Goal: Task Accomplishment & Management: Manage account settings

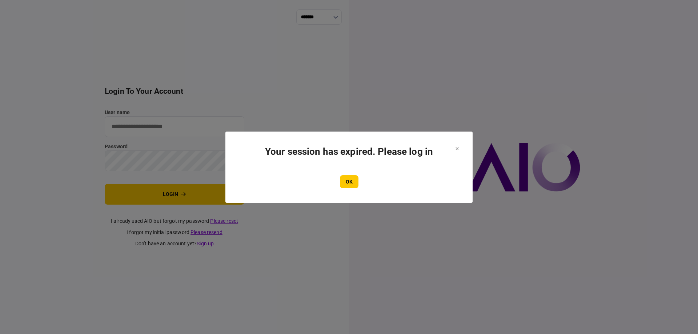
type input "*******"
click at [347, 173] on section "Your session has expired. Please log in OK" at bounding box center [349, 167] width 218 height 42
click at [348, 181] on button "OK" at bounding box center [349, 181] width 19 height 13
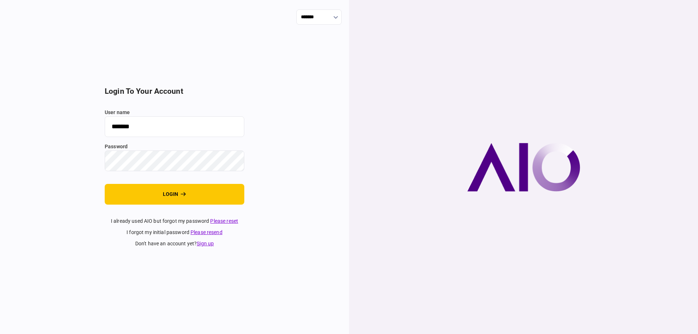
click at [195, 187] on button "login" at bounding box center [175, 194] width 140 height 21
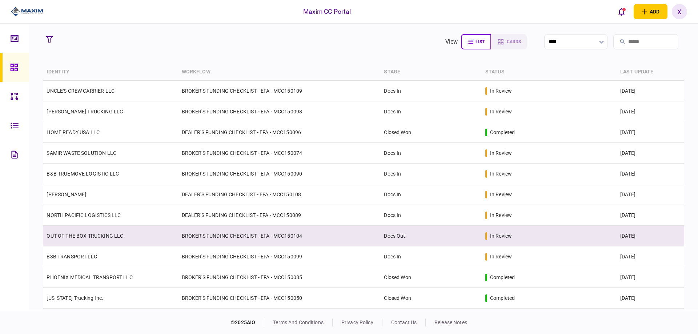
click at [85, 233] on link "OUT OF THE BOX TRUCKING LLC" at bounding box center [85, 236] width 77 height 6
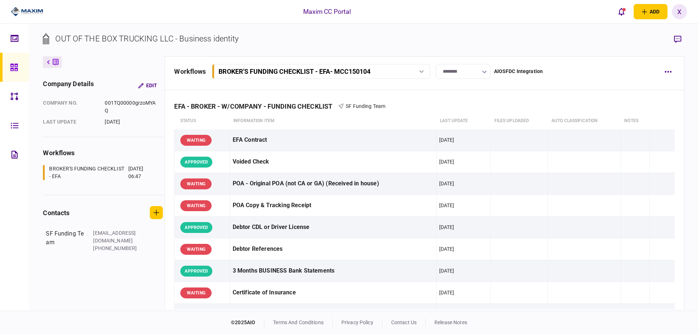
click at [473, 74] on input "********" at bounding box center [463, 71] width 55 height 15
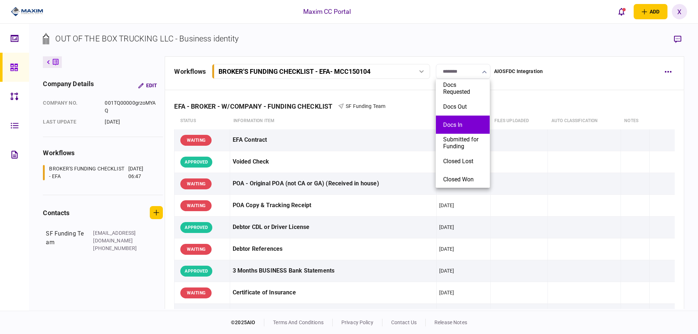
click at [462, 120] on li "Docs In" at bounding box center [463, 125] width 54 height 18
type input "*******"
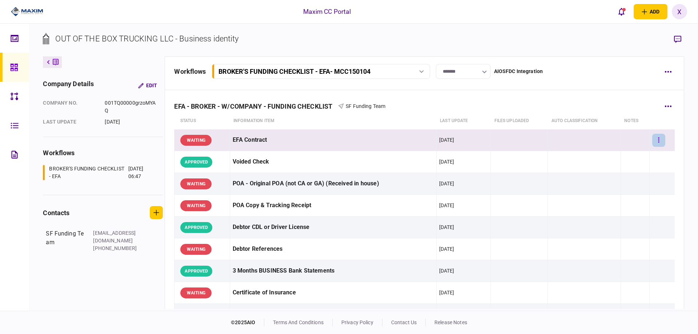
click at [657, 137] on button "button" at bounding box center [658, 140] width 13 height 13
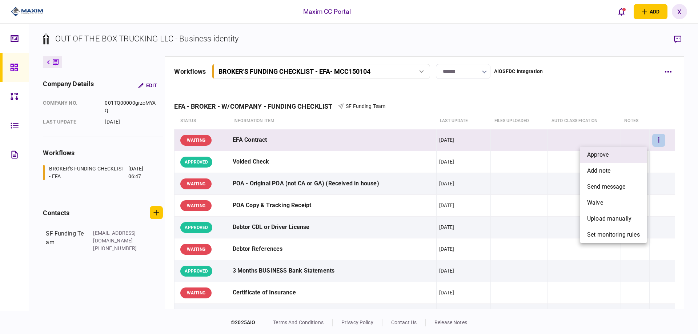
click at [634, 152] on li "approve" at bounding box center [613, 155] width 67 height 16
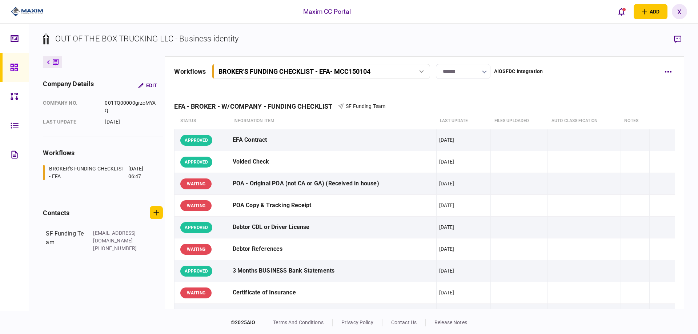
click at [10, 69] on icon at bounding box center [14, 67] width 8 height 8
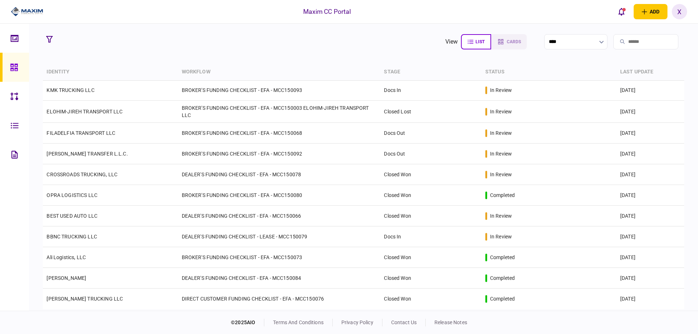
scroll to position [428, 0]
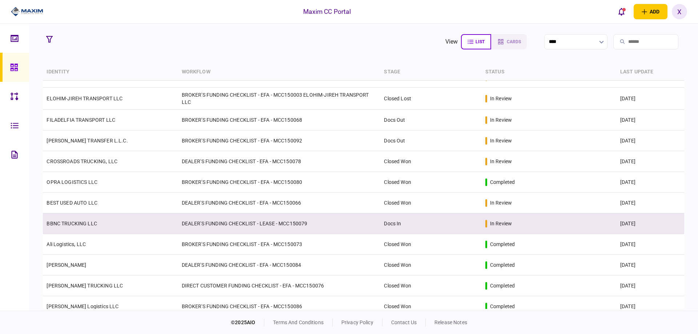
click at [100, 228] on td "BBNC TRUCKING LLC" at bounding box center [110, 223] width 135 height 21
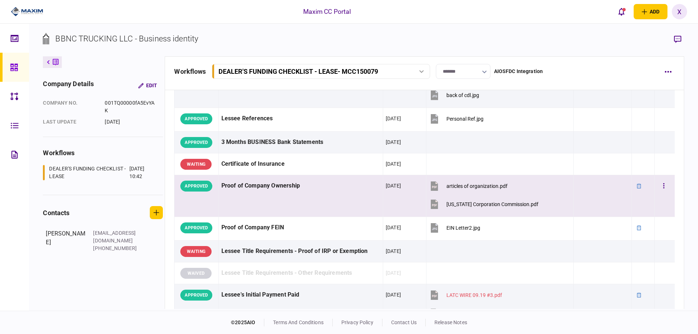
scroll to position [145, 0]
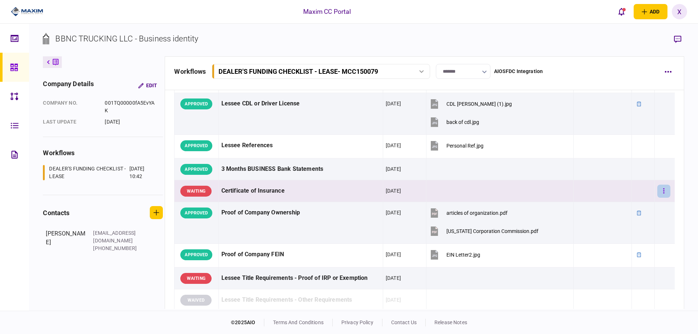
click at [657, 190] on button "button" at bounding box center [663, 191] width 13 height 13
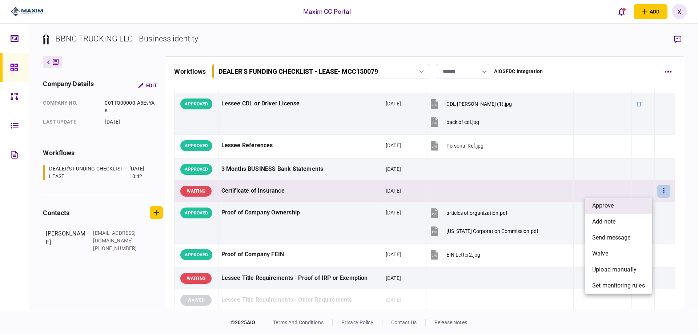
click at [632, 199] on li "approve" at bounding box center [618, 206] width 67 height 16
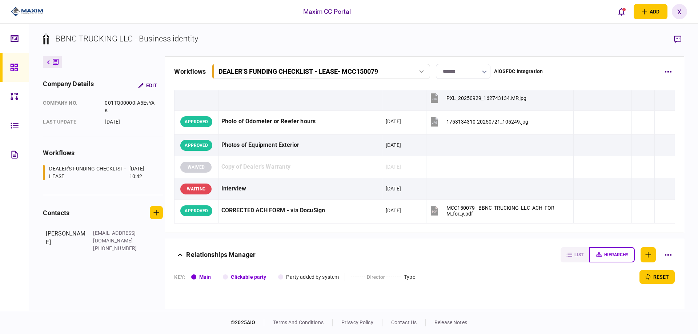
scroll to position [872, 0]
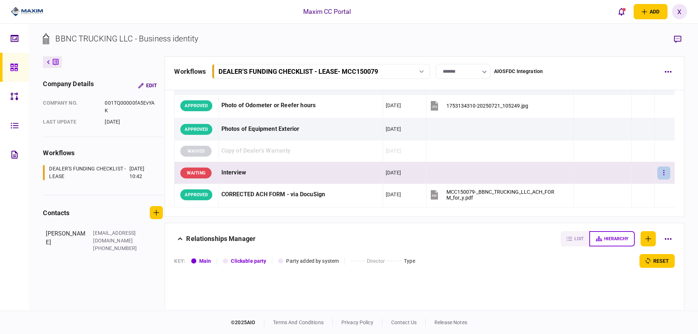
click at [657, 171] on button "button" at bounding box center [663, 172] width 13 height 13
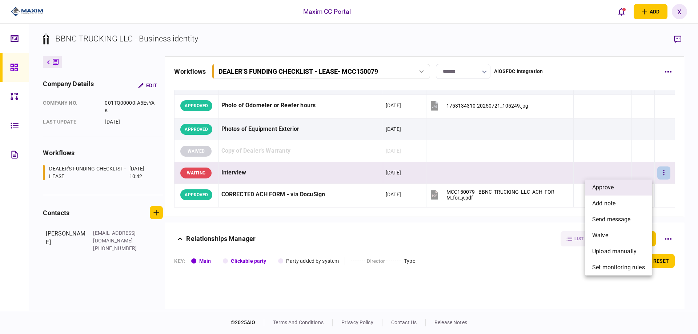
click at [633, 182] on li "approve" at bounding box center [618, 188] width 67 height 16
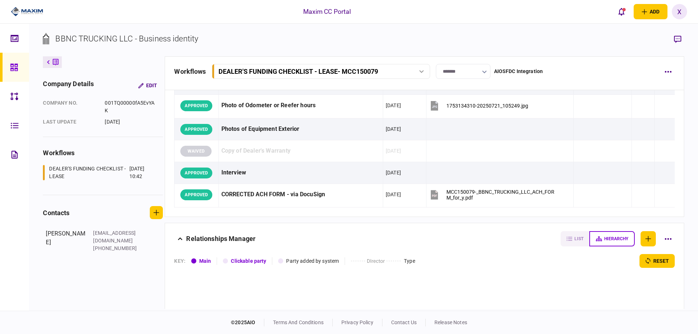
click at [462, 66] on input "*******" at bounding box center [463, 71] width 55 height 15
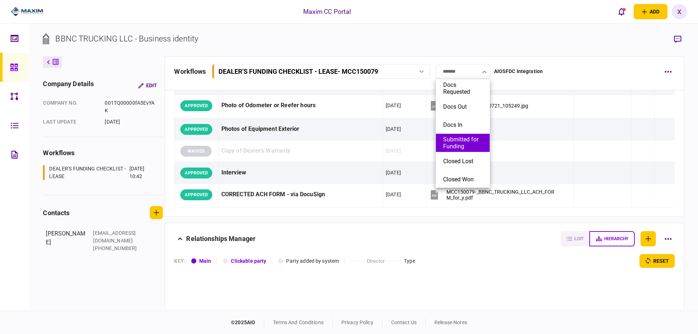
click at [462, 142] on button "Submitted for Funding" at bounding box center [462, 143] width 39 height 14
type input "**********"
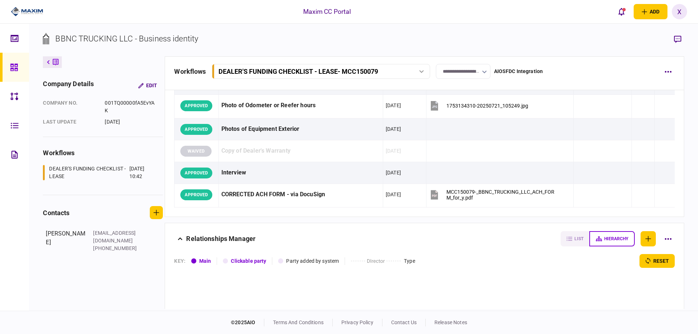
click at [385, 35] on section "BBNC TRUCKING LLC - Business identity" at bounding box center [363, 45] width 641 height 24
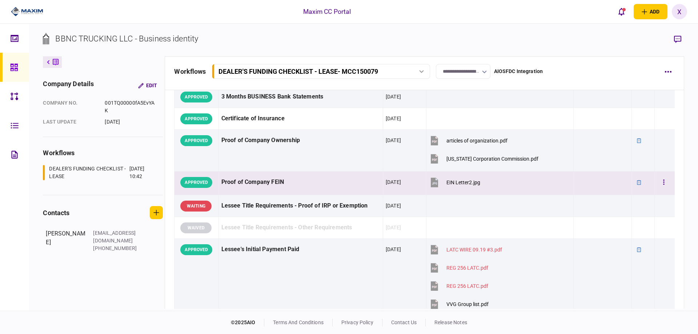
scroll to position [218, 0]
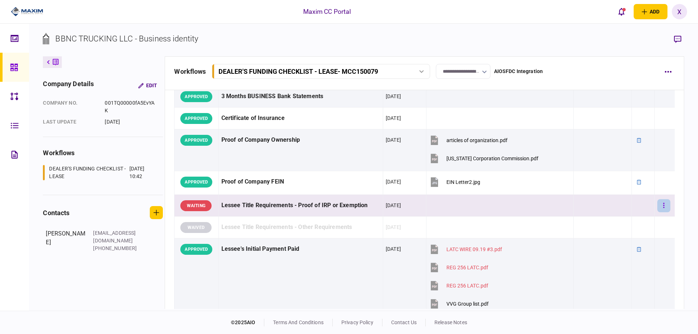
click at [660, 204] on button "button" at bounding box center [663, 205] width 13 height 13
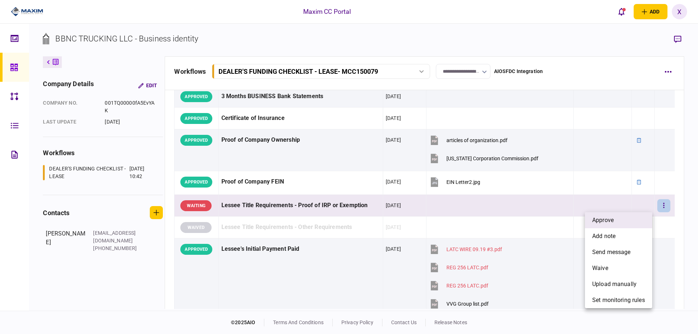
click at [632, 213] on li "approve" at bounding box center [618, 220] width 67 height 16
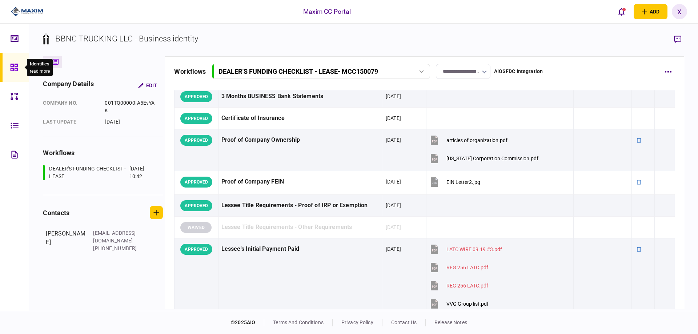
click at [20, 63] on div at bounding box center [16, 67] width 12 height 29
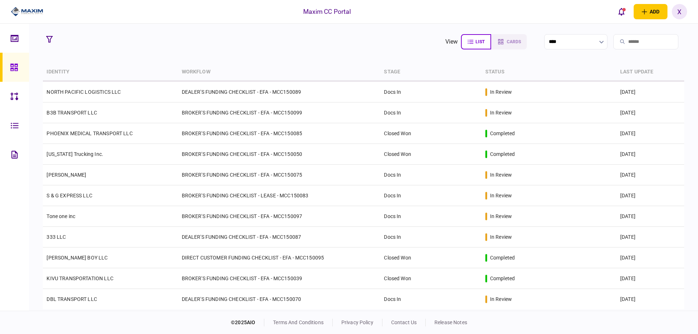
scroll to position [182, 0]
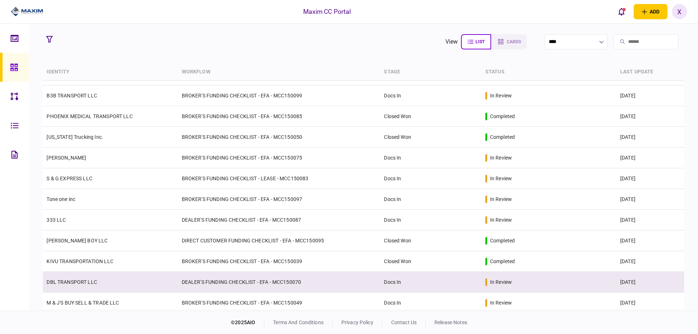
click at [68, 276] on td "DBL TRANSPORT LLC" at bounding box center [110, 282] width 135 height 21
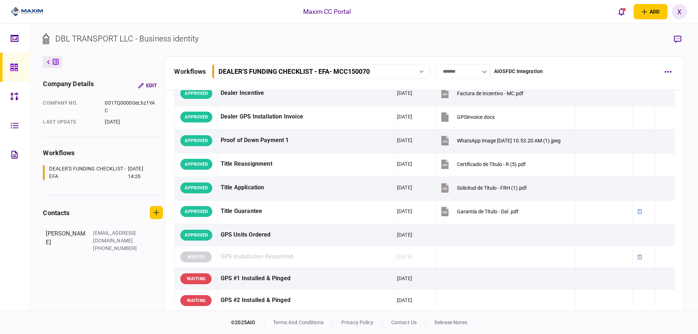
scroll to position [602, 0]
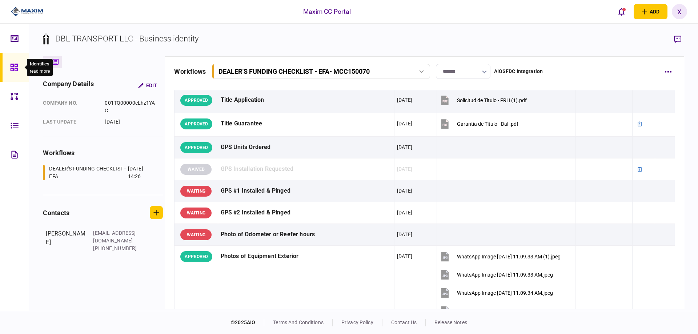
click at [16, 67] on icon at bounding box center [13, 67] width 7 height 7
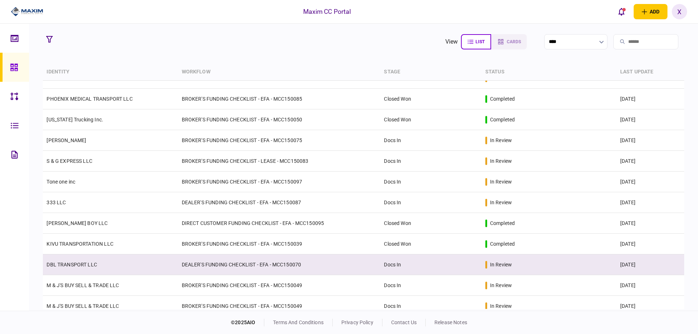
scroll to position [210, 0]
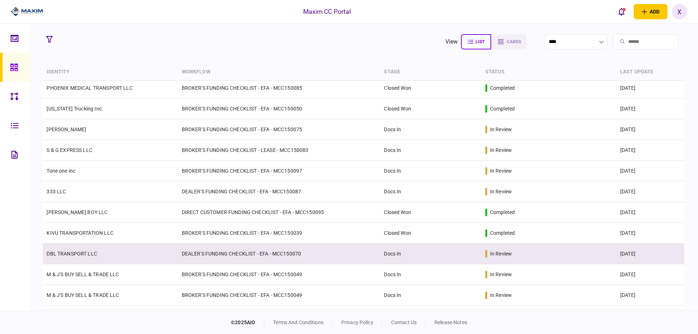
click at [100, 254] on td "DBL TRANSPORT LLC" at bounding box center [110, 254] width 135 height 21
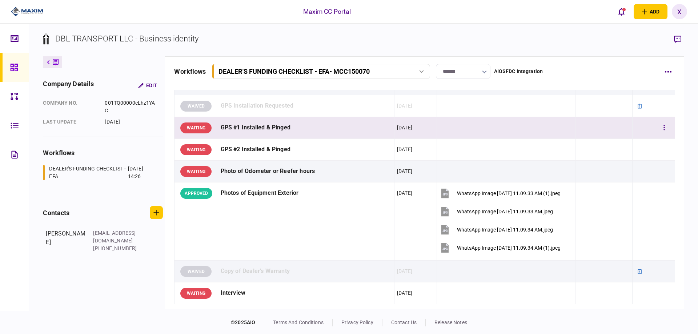
scroll to position [654, 0]
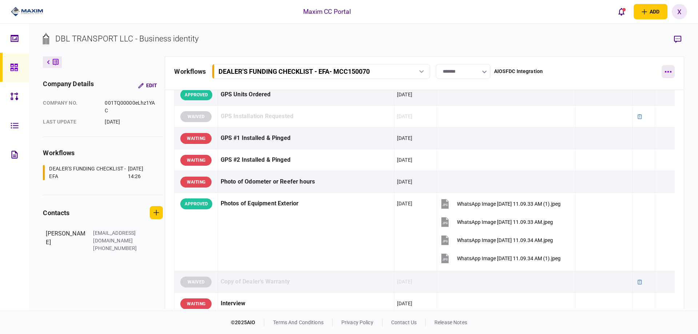
click at [671, 72] on icon "button" at bounding box center [668, 71] width 7 height 1
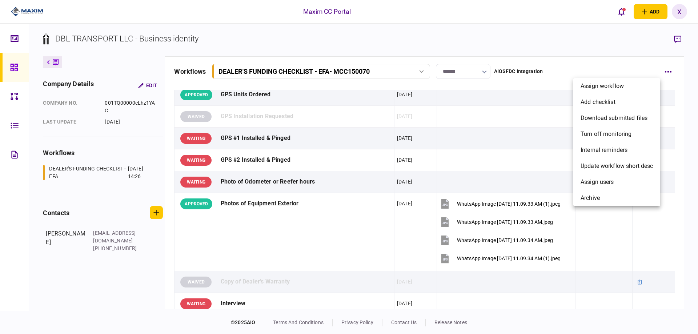
click at [611, 60] on div at bounding box center [349, 167] width 698 height 334
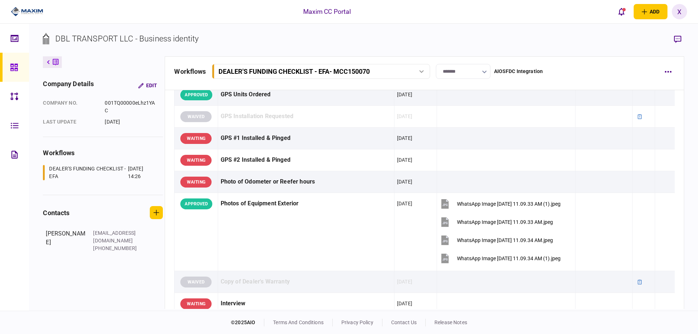
click at [685, 37] on div "DBL TRANSPORT LLC - Business identity company details Edit company no. 001TQ000…" at bounding box center [363, 167] width 669 height 287
click at [679, 36] on icon "button" at bounding box center [677, 39] width 7 height 7
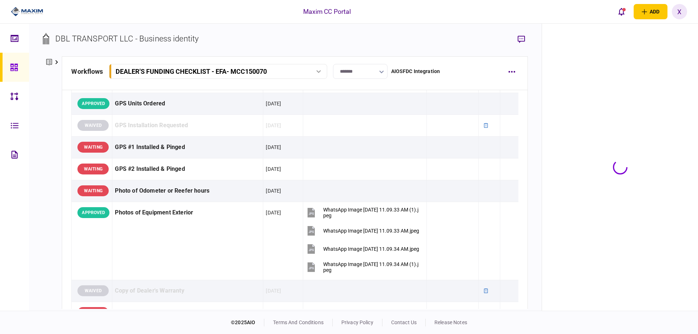
scroll to position [663, 0]
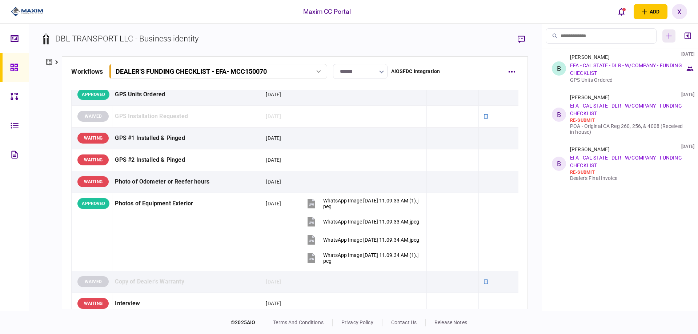
click at [666, 35] on button "button" at bounding box center [668, 35] width 13 height 13
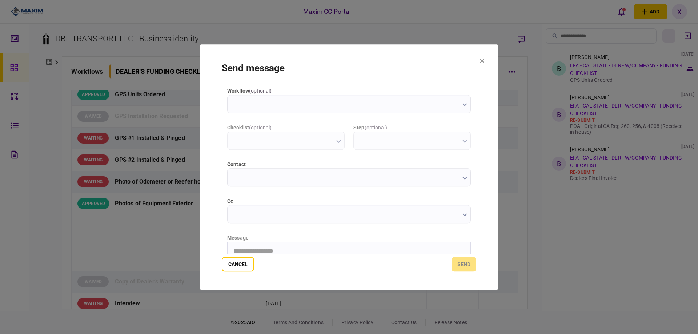
scroll to position [0, 0]
click at [372, 100] on input "workflow ( optional )" at bounding box center [349, 104] width 244 height 18
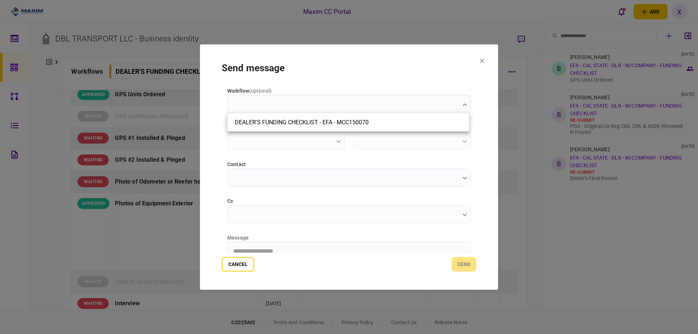
click at [372, 100] on div at bounding box center [349, 167] width 698 height 334
click at [481, 63] on icon at bounding box center [482, 61] width 4 height 4
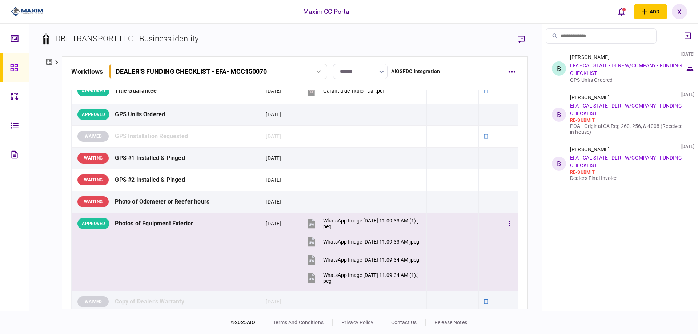
scroll to position [591, 0]
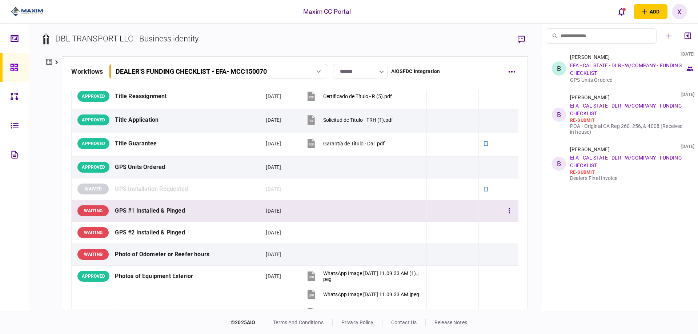
click at [113, 209] on td "GPS #1 Installed & Pinged" at bounding box center [187, 211] width 151 height 22
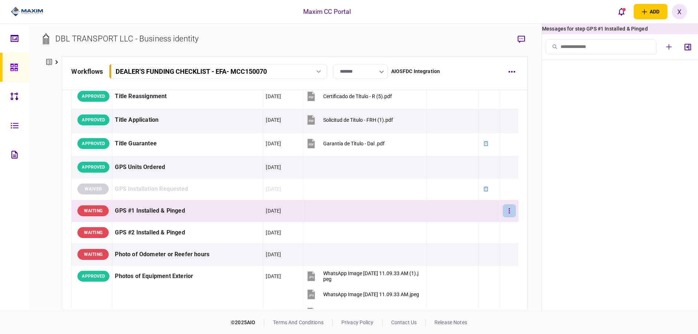
click at [505, 211] on button "button" at bounding box center [509, 210] width 13 height 13
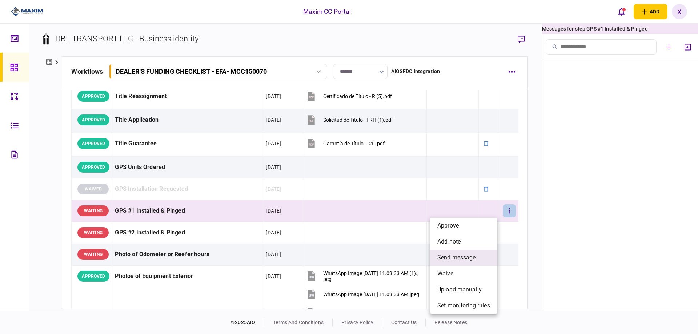
click at [481, 257] on li "send message" at bounding box center [463, 258] width 67 height 16
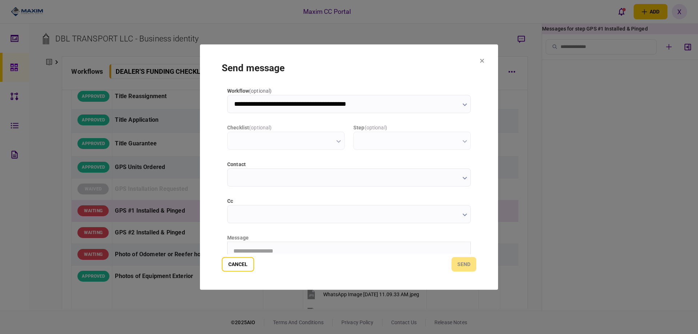
scroll to position [0, 0]
type input "**********"
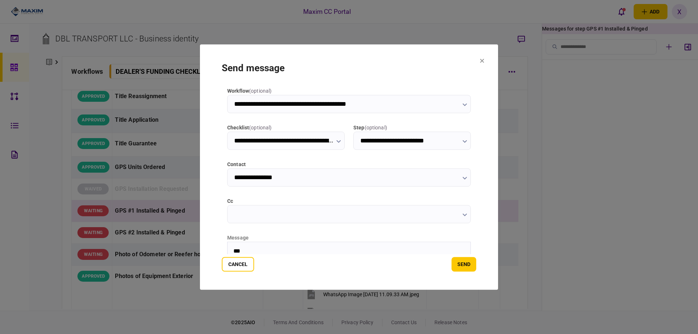
click button "Cancel" at bounding box center [238, 264] width 32 height 15
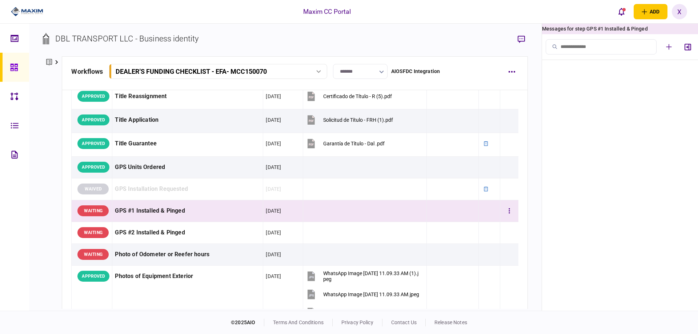
click at [266, 212] on div "[DATE]" at bounding box center [273, 210] width 15 height 7
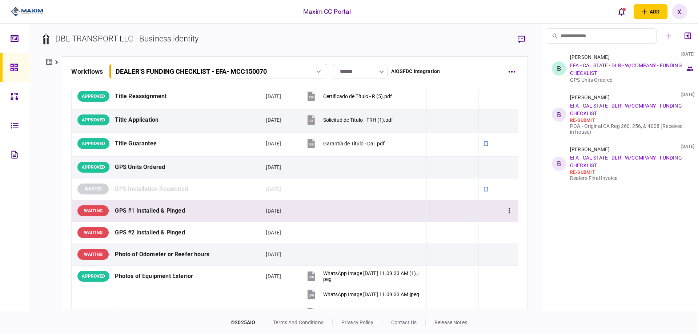
click at [241, 213] on div "GPS #1 Installed & Pinged" at bounding box center [187, 211] width 145 height 16
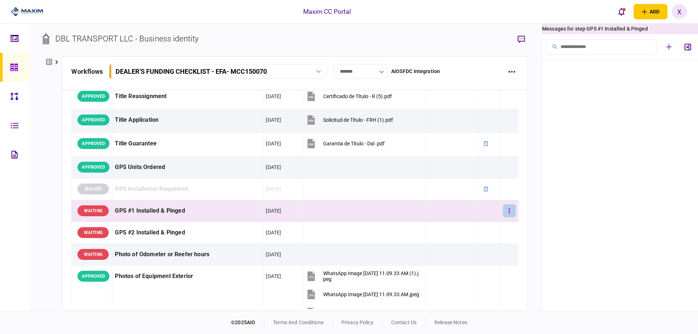
click at [503, 210] on button "button" at bounding box center [509, 210] width 13 height 13
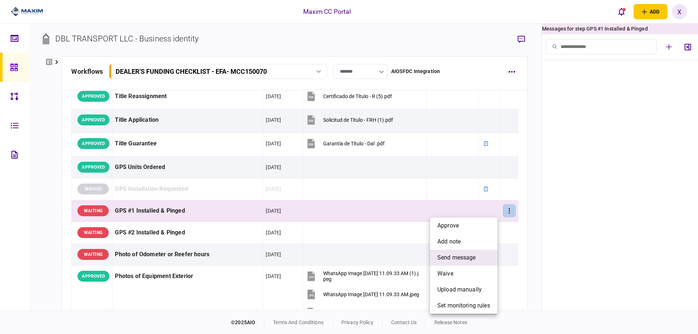
click at [465, 259] on span "send message" at bounding box center [456, 257] width 39 height 9
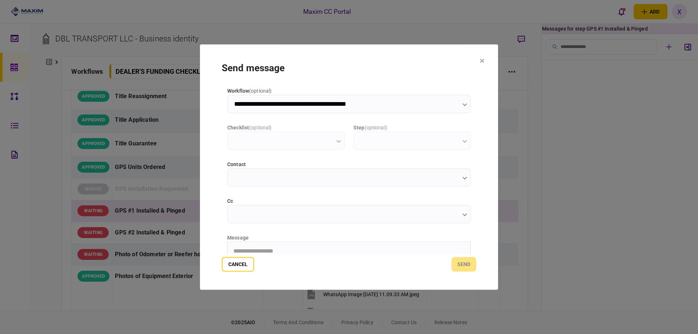
type input "**********"
click at [296, 254] on form "**********" at bounding box center [349, 167] width 254 height 209
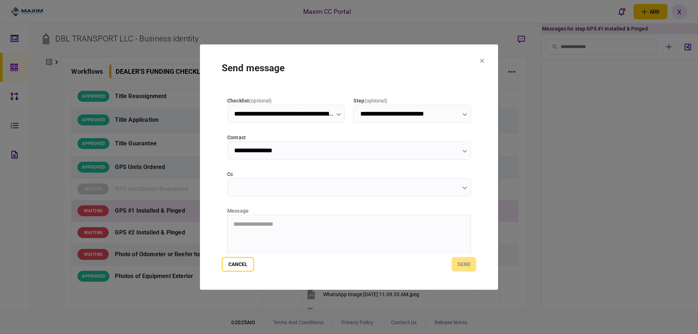
scroll to position [73, 0]
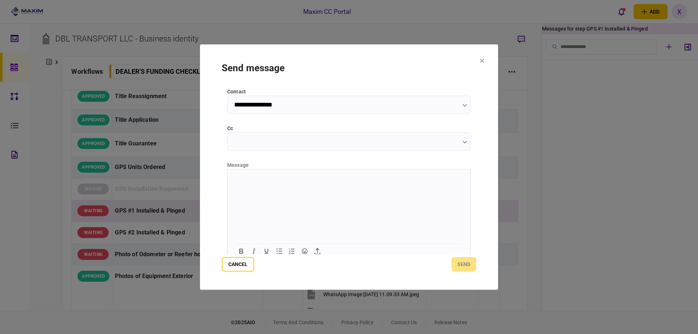
click at [268, 187] on html at bounding box center [349, 178] width 243 height 18
drag, startPoint x: 320, startPoint y: 177, endPoint x: 227, endPoint y: 178, distance: 93.1
click at [228, 178] on html "**********" at bounding box center [349, 178] width 243 height 18
copy p "**********"
click at [473, 260] on button "send" at bounding box center [463, 264] width 25 height 15
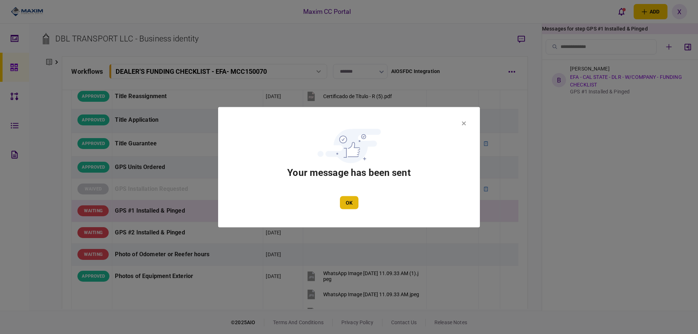
click at [344, 202] on button "OK" at bounding box center [349, 202] width 19 height 13
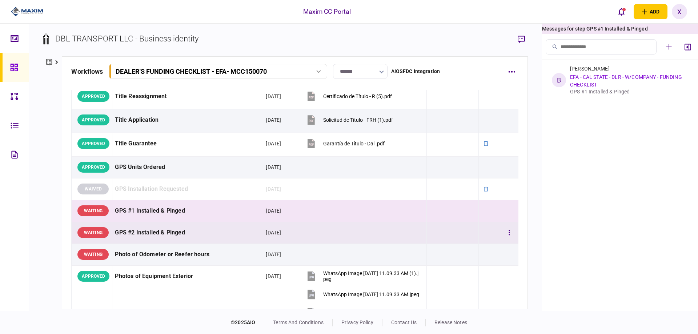
click at [332, 231] on td at bounding box center [364, 233] width 123 height 22
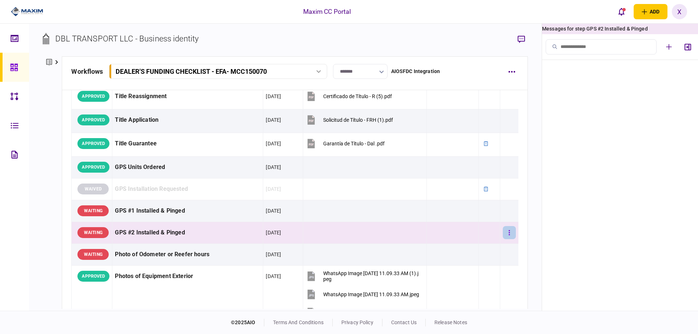
click at [509, 231] on icon "button" at bounding box center [509, 232] width 1 height 5
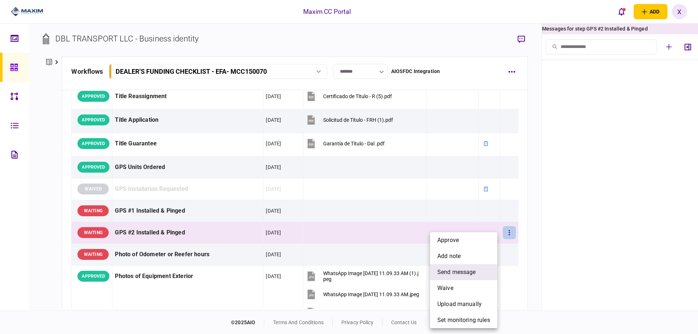
click at [468, 270] on span "send message" at bounding box center [456, 272] width 39 height 9
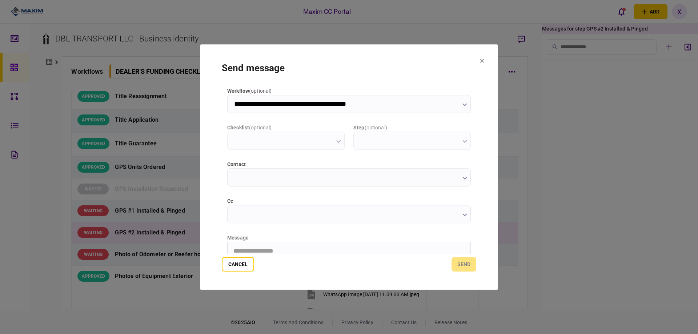
scroll to position [0, 0]
type input "**********"
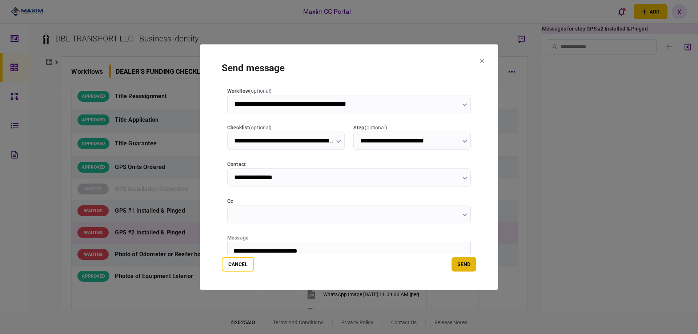
click at [474, 264] on button "send" at bounding box center [463, 264] width 25 height 15
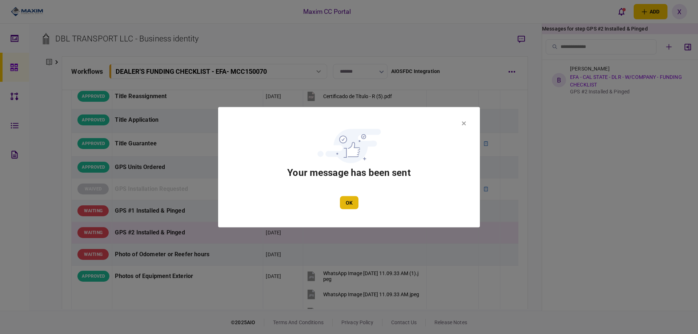
click at [353, 200] on button "OK" at bounding box center [349, 202] width 19 height 13
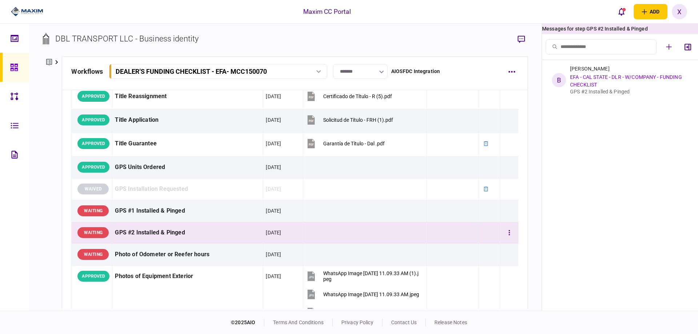
click at [217, 231] on div "GPS #2 Installed & Pinged" at bounding box center [187, 233] width 145 height 16
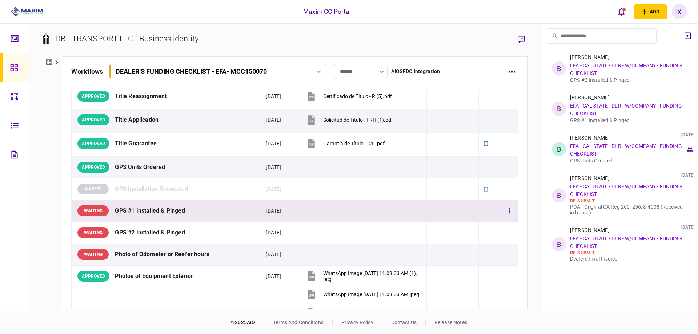
click at [156, 209] on div "GPS #1 Installed & Pinged" at bounding box center [187, 211] width 145 height 16
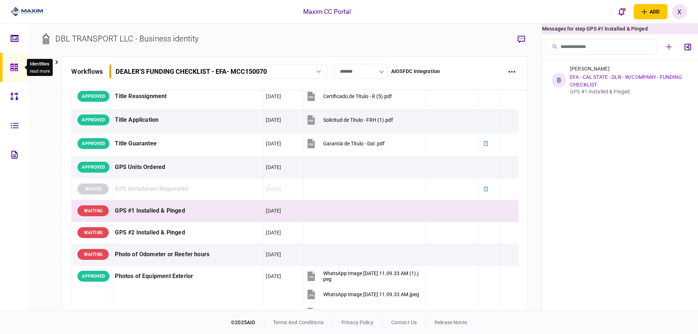
click at [19, 64] on div at bounding box center [16, 67] width 12 height 29
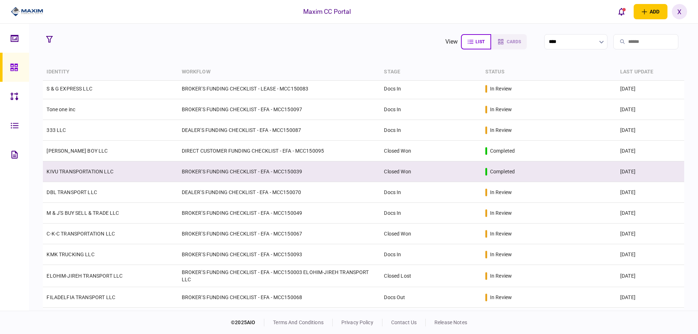
scroll to position [327, 0]
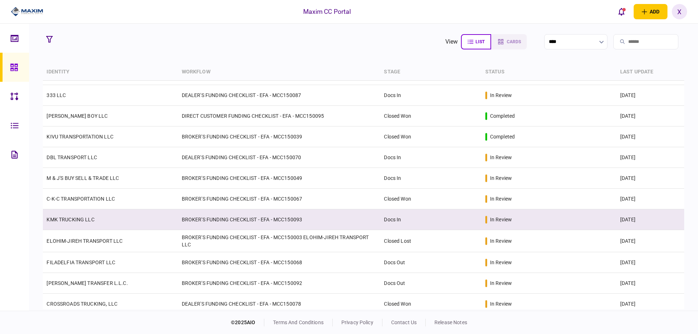
click at [99, 222] on td "KMK TRUCKING LLC" at bounding box center [110, 219] width 135 height 21
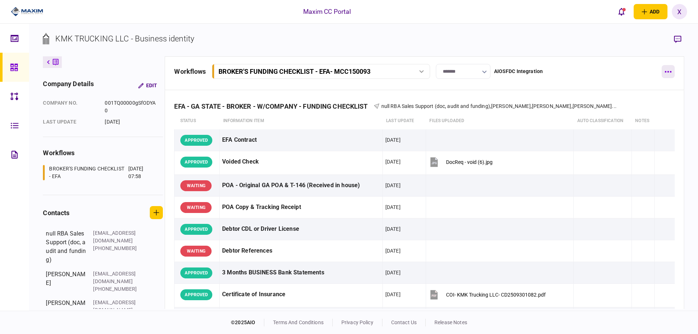
click at [667, 78] on button "button" at bounding box center [668, 71] width 13 height 13
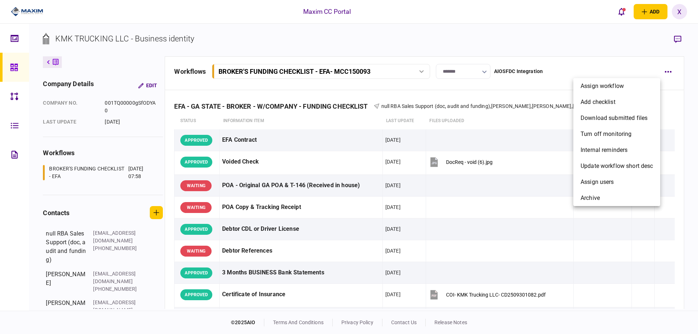
click at [668, 74] on div at bounding box center [349, 167] width 698 height 334
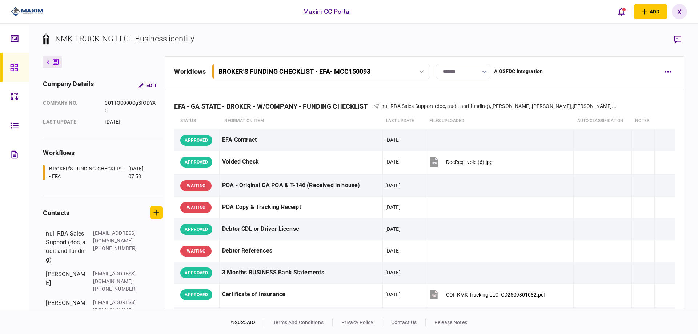
click at [668, 74] on button "button" at bounding box center [668, 71] width 13 height 13
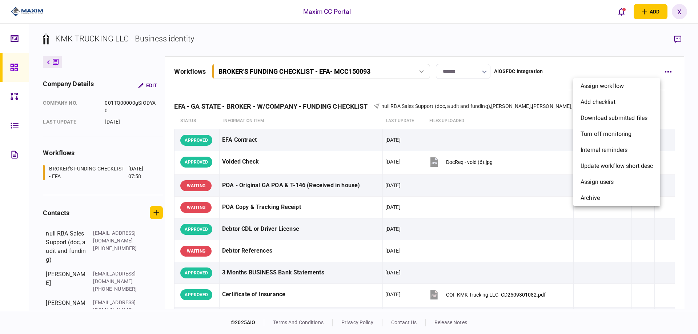
click at [668, 74] on div at bounding box center [349, 167] width 698 height 334
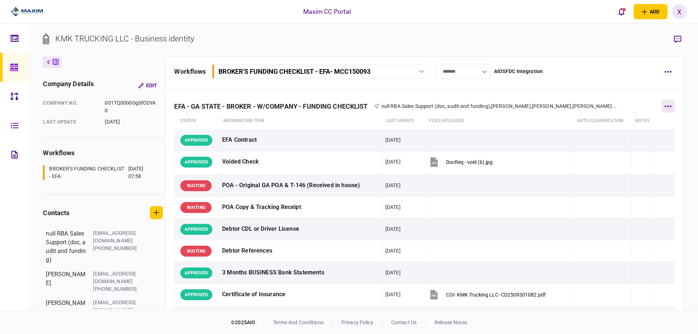
click at [667, 107] on button "button" at bounding box center [668, 106] width 13 height 13
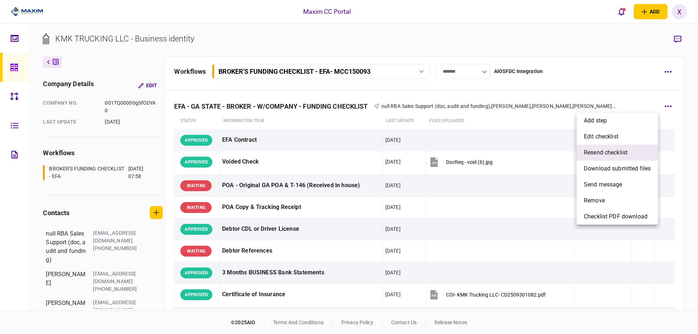
click at [643, 149] on li "resend checklist" at bounding box center [617, 153] width 81 height 16
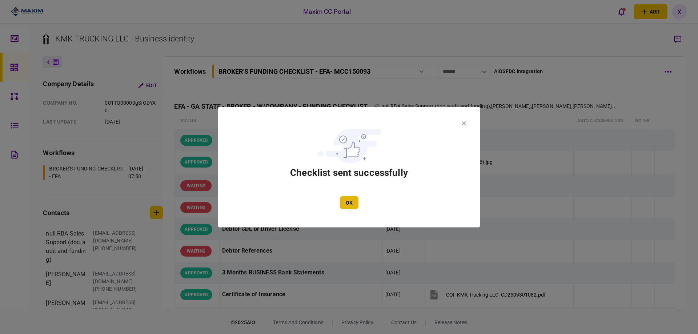
click at [353, 204] on button "OK" at bounding box center [349, 202] width 19 height 13
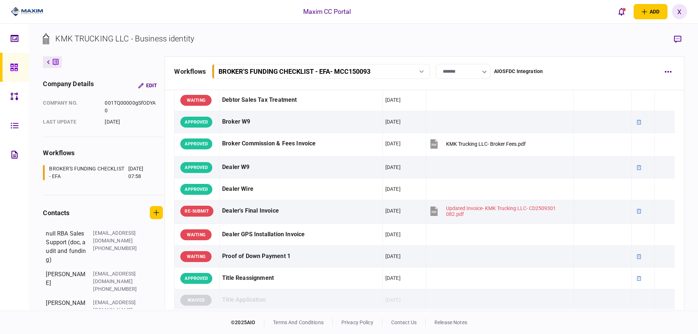
scroll to position [509, 0]
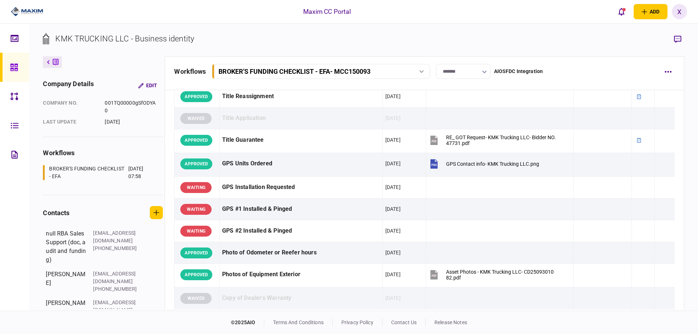
click at [24, 9] on img at bounding box center [27, 11] width 32 height 11
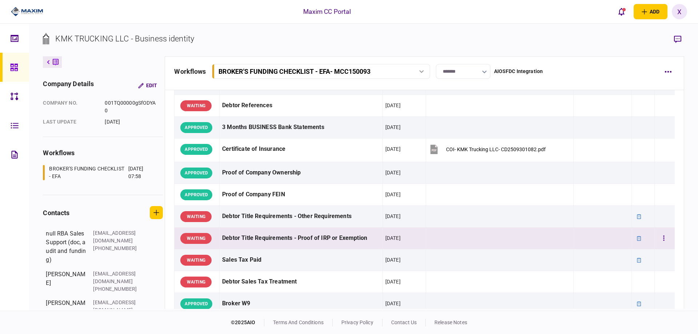
scroll to position [0, 0]
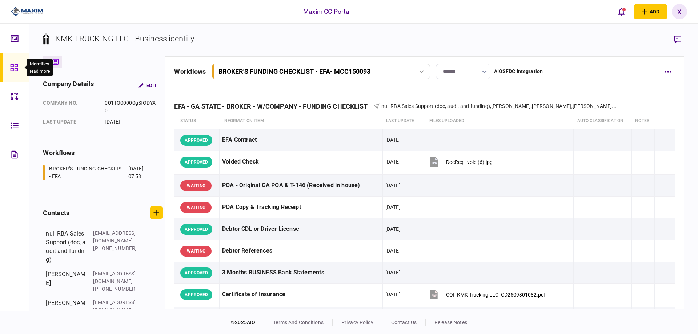
click at [12, 67] on icon at bounding box center [13, 67] width 7 height 7
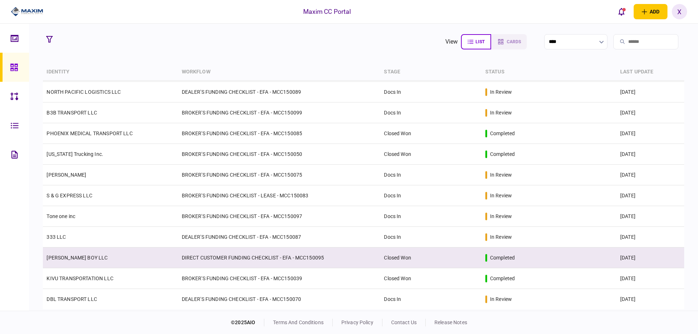
scroll to position [186, 0]
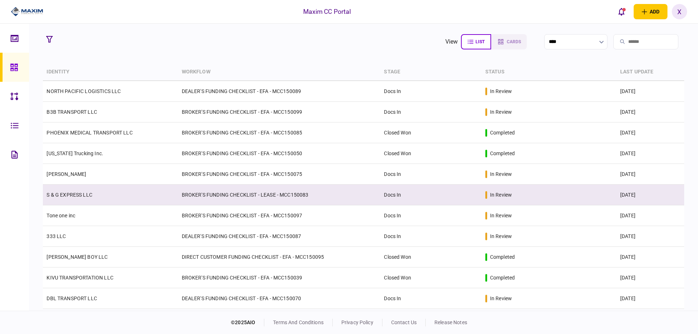
click at [56, 198] on td "S & G EXPRESS LLC" at bounding box center [110, 195] width 135 height 21
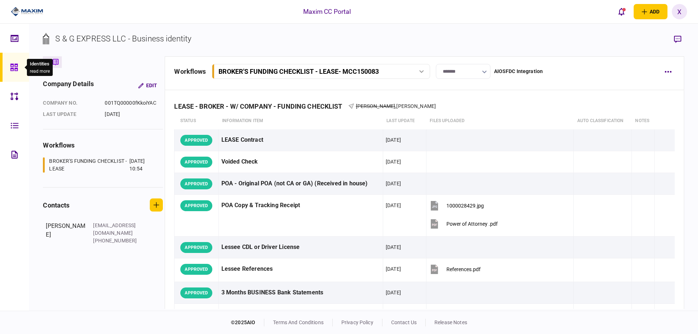
click at [15, 62] on div at bounding box center [16, 67] width 12 height 29
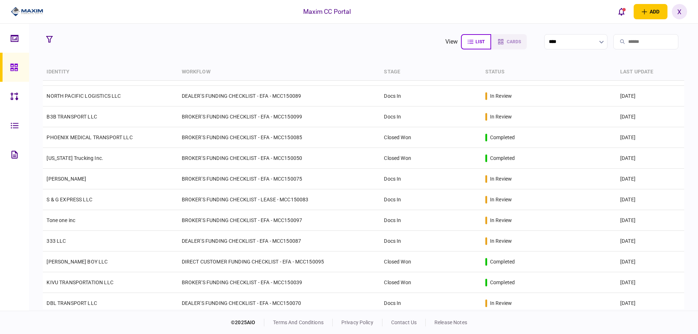
scroll to position [182, 0]
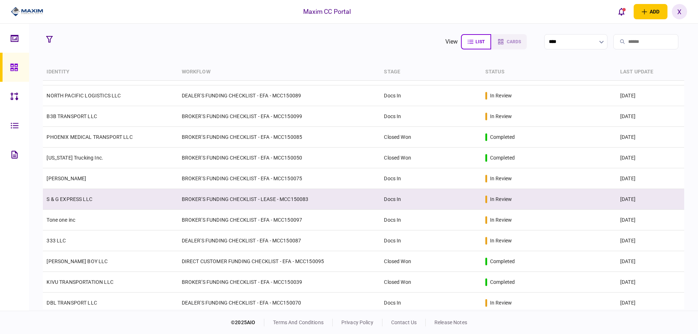
click at [66, 195] on td "S & G EXPRESS LLC" at bounding box center [110, 199] width 135 height 21
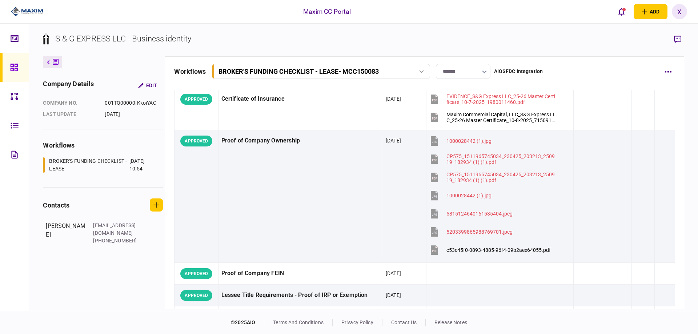
scroll to position [218, 0]
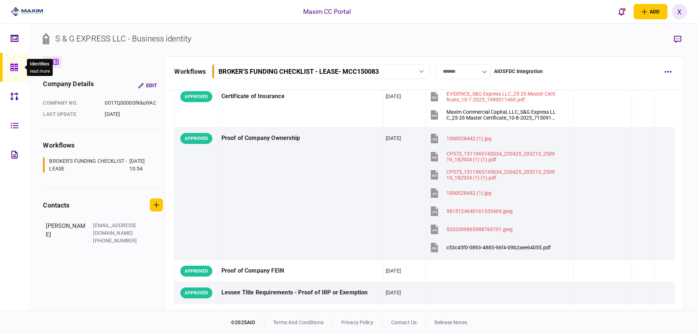
click at [12, 77] on div at bounding box center [16, 67] width 12 height 29
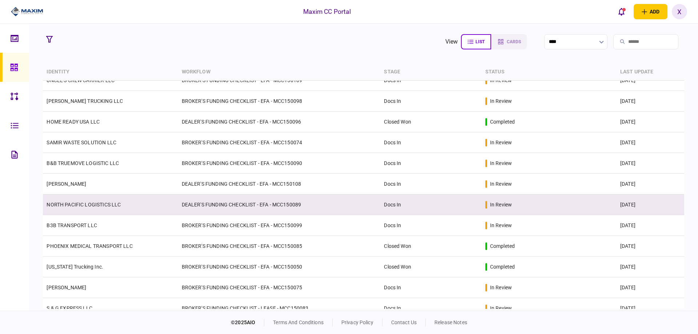
scroll to position [145, 0]
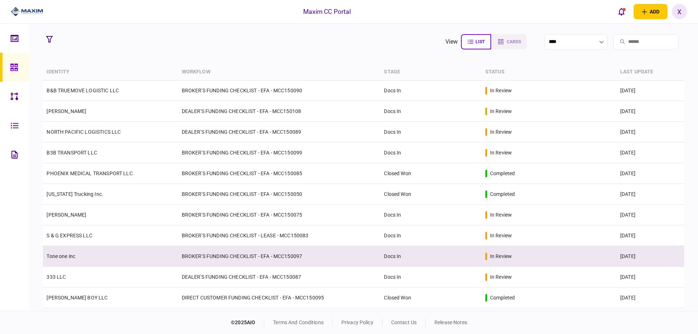
click at [75, 256] on link "Tone one inc" at bounding box center [61, 256] width 29 height 6
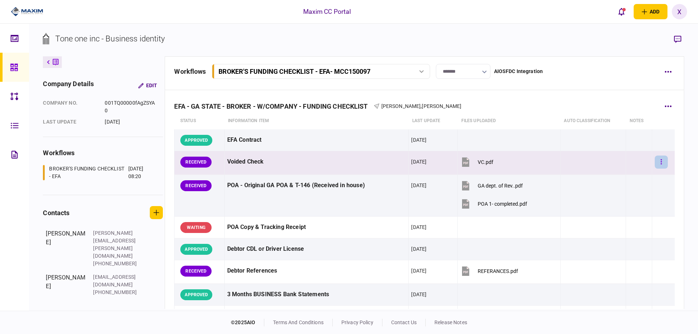
click at [658, 158] on button "button" at bounding box center [661, 162] width 13 height 13
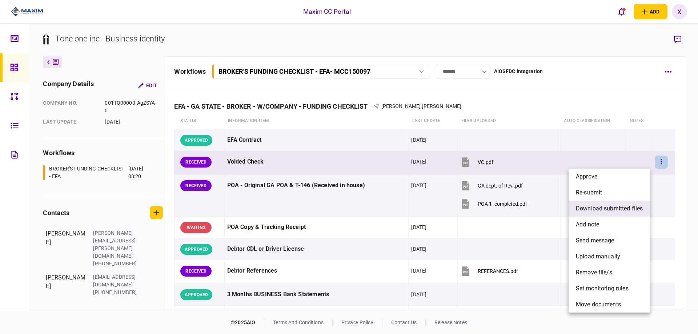
click at [629, 205] on span "download submitted files" at bounding box center [609, 208] width 67 height 9
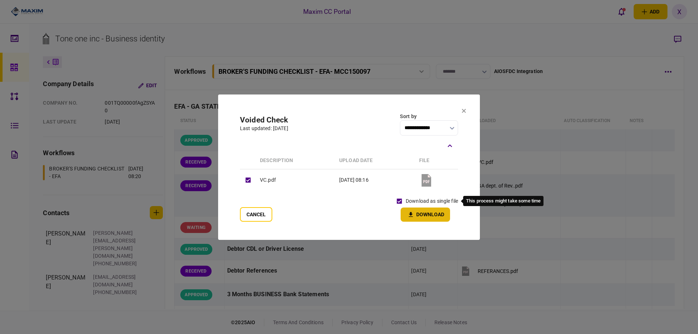
click at [421, 214] on button "Download" at bounding box center [425, 215] width 49 height 14
click at [465, 110] on icon at bounding box center [464, 111] width 4 height 4
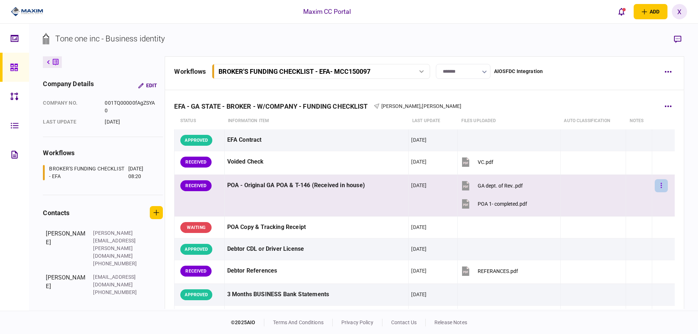
click at [659, 187] on button "button" at bounding box center [661, 185] width 13 height 13
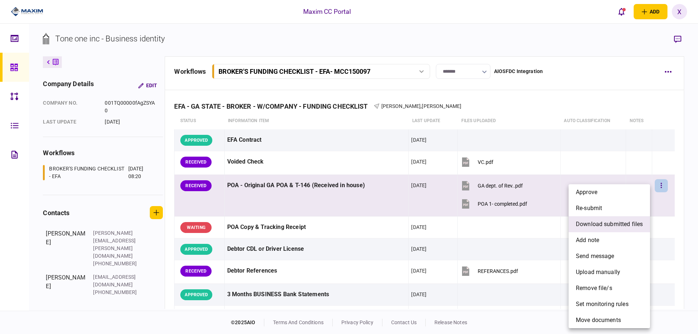
click at [635, 220] on span "download submitted files" at bounding box center [609, 224] width 67 height 9
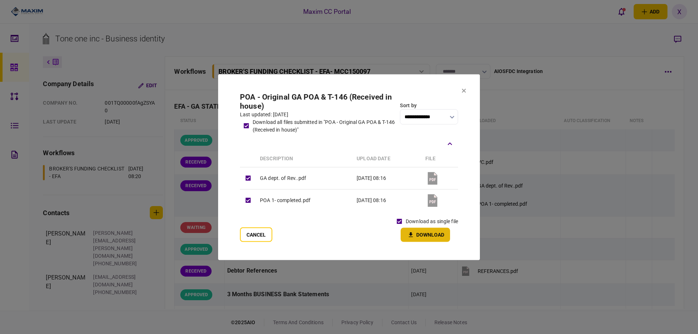
click at [420, 236] on button "Download" at bounding box center [425, 235] width 49 height 14
click at [462, 92] on icon at bounding box center [464, 91] width 4 height 4
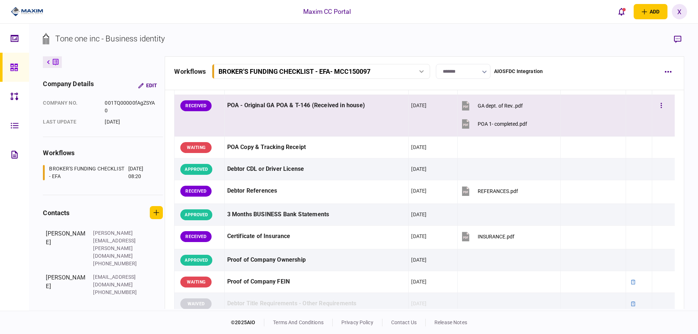
scroll to position [109, 0]
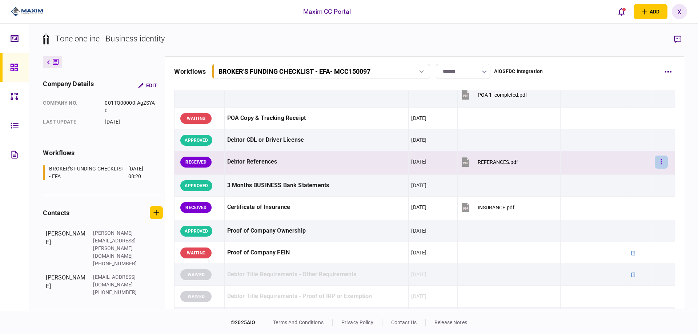
click at [660, 164] on button "button" at bounding box center [661, 162] width 13 height 13
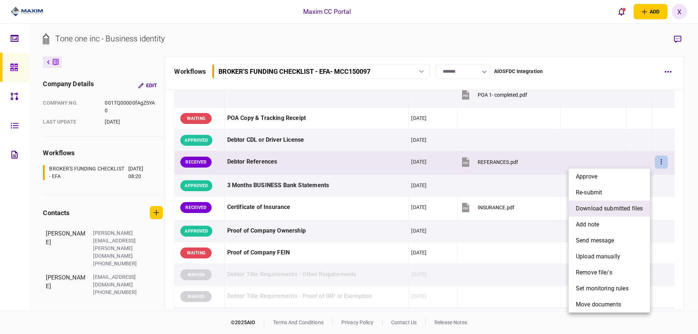
click at [633, 205] on span "download submitted files" at bounding box center [609, 208] width 67 height 9
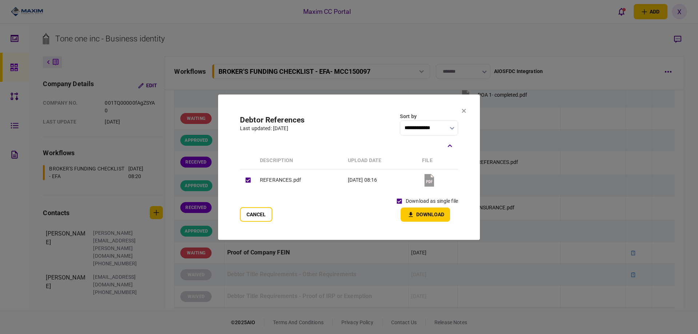
drag, startPoint x: 419, startPoint y: 213, endPoint x: 426, endPoint y: 208, distance: 8.4
click at [419, 213] on button "Download" at bounding box center [425, 215] width 49 height 14
click at [465, 111] on icon at bounding box center [464, 111] width 4 height 4
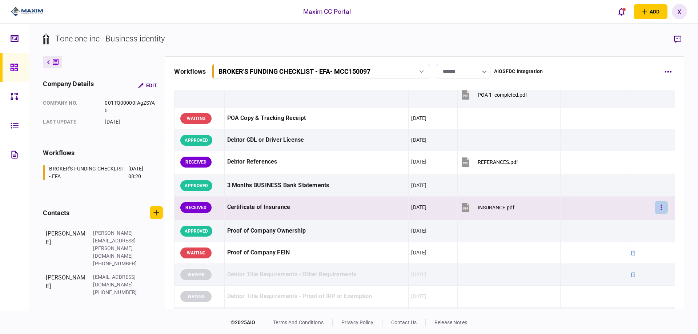
click at [659, 209] on button "button" at bounding box center [661, 207] width 13 height 13
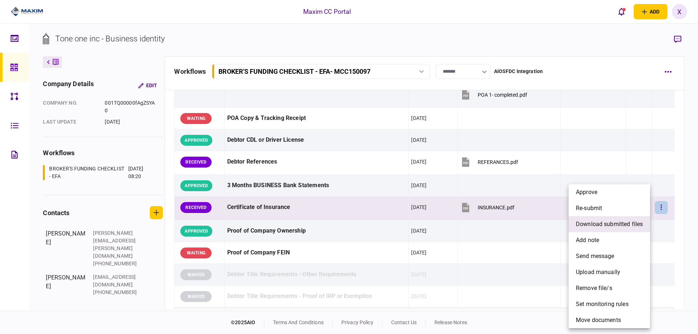
click at [622, 223] on span "download submitted files" at bounding box center [609, 224] width 67 height 9
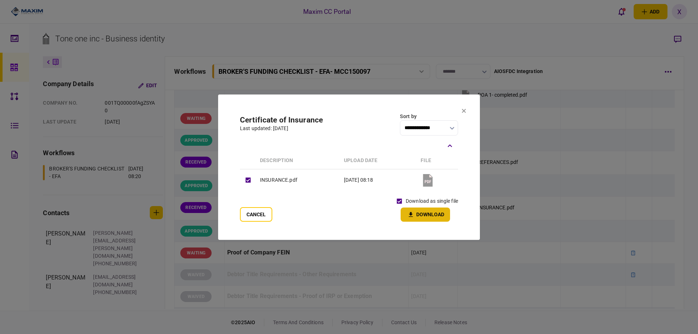
click at [430, 218] on button "Download" at bounding box center [425, 215] width 49 height 14
click at [463, 111] on icon at bounding box center [464, 111] width 4 height 4
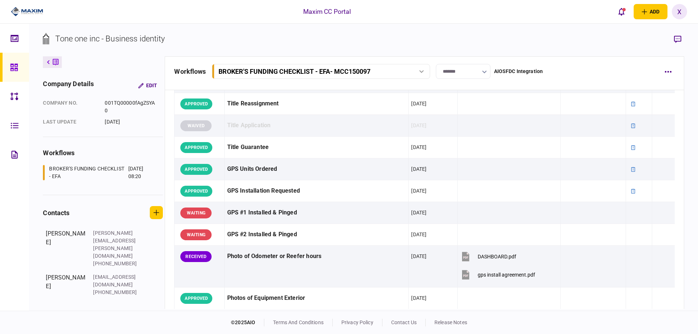
scroll to position [618, 0]
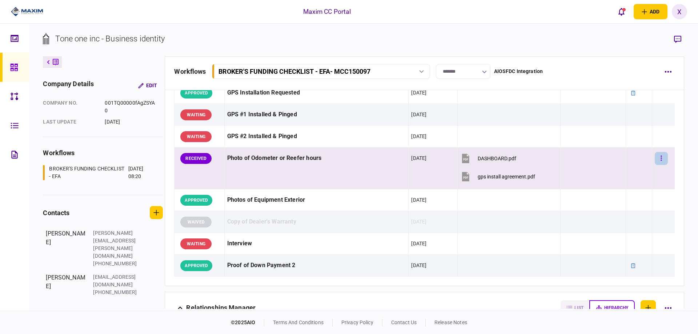
click at [658, 157] on button "button" at bounding box center [661, 158] width 13 height 13
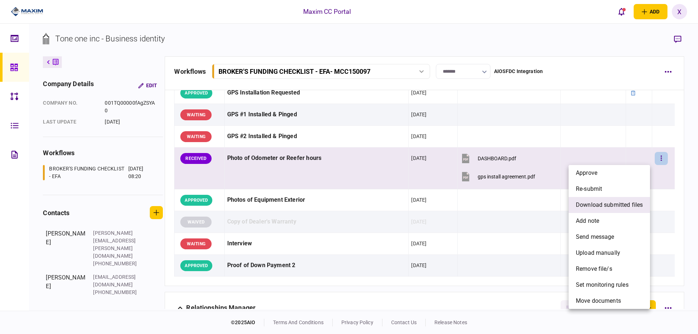
click at [625, 205] on span "download submitted files" at bounding box center [609, 205] width 67 height 9
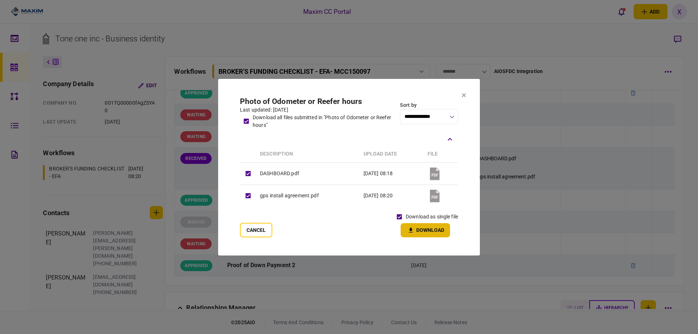
click at [415, 228] on button "Download" at bounding box center [425, 230] width 49 height 14
click at [465, 93] on icon at bounding box center [464, 95] width 4 height 4
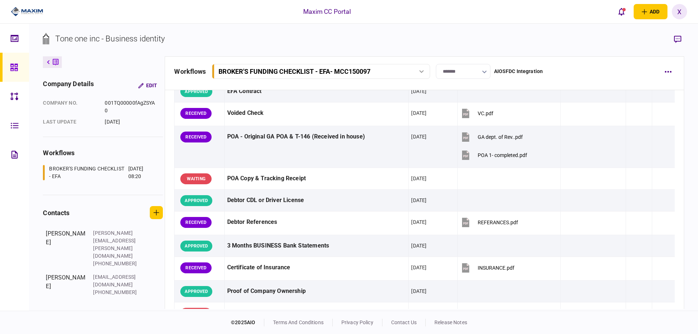
scroll to position [0, 0]
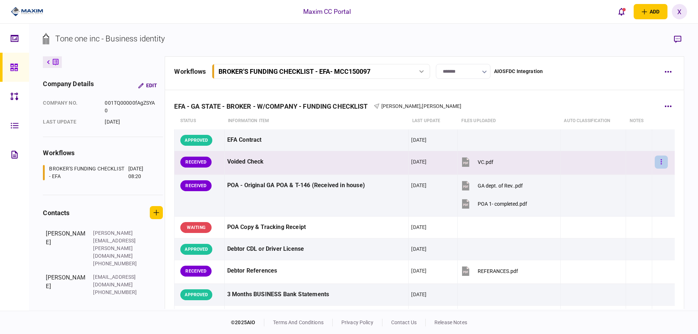
click at [655, 160] on button "button" at bounding box center [661, 162] width 13 height 13
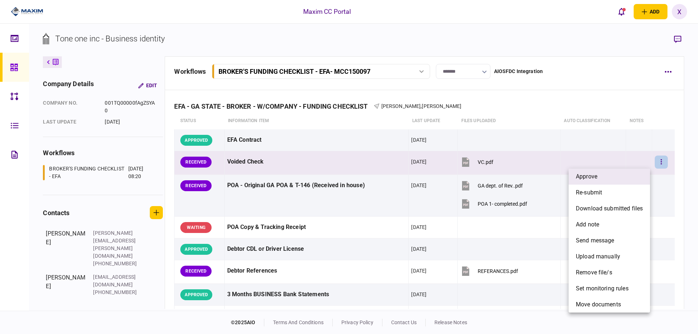
click at [634, 172] on li "approve" at bounding box center [609, 177] width 81 height 16
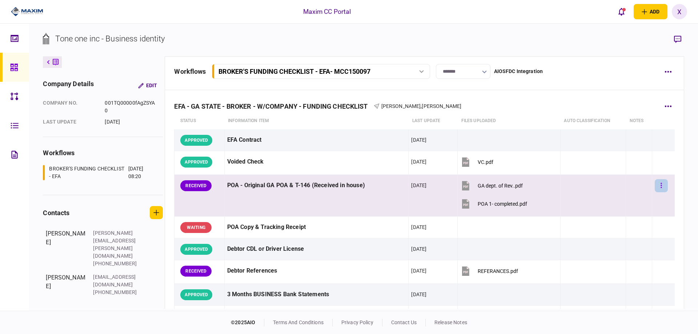
click at [659, 185] on button "button" at bounding box center [661, 185] width 13 height 13
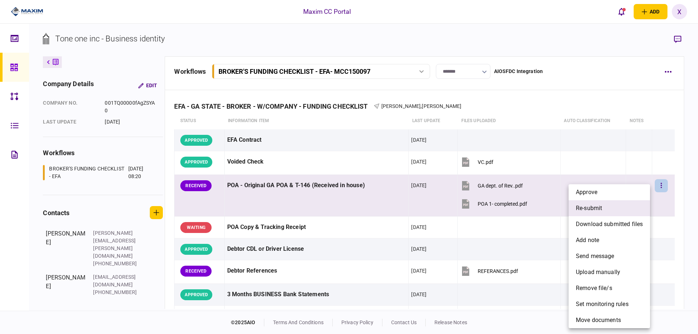
click at [640, 207] on li "re-submit" at bounding box center [609, 208] width 81 height 16
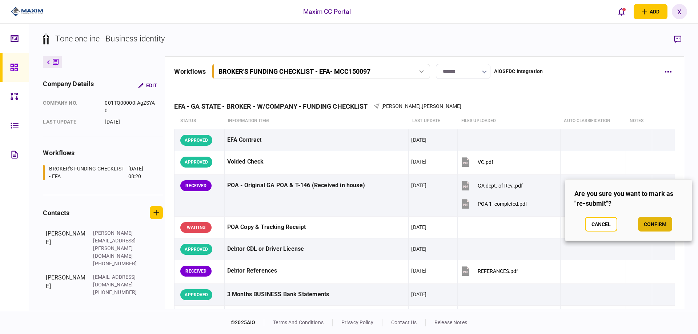
click at [652, 223] on button "confirm" at bounding box center [655, 224] width 34 height 15
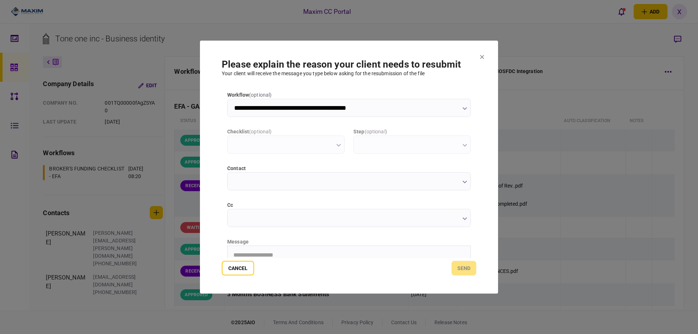
type input "**********"
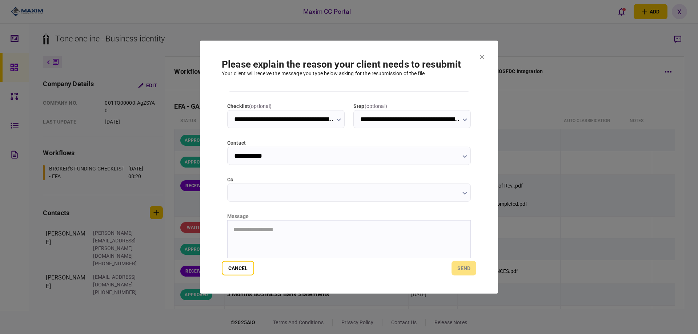
scroll to position [78, 0]
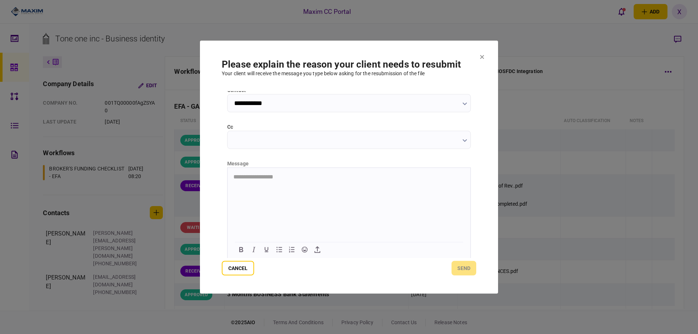
click at [266, 186] on html "**********" at bounding box center [349, 177] width 243 height 18
click at [469, 268] on button "send" at bounding box center [463, 268] width 25 height 15
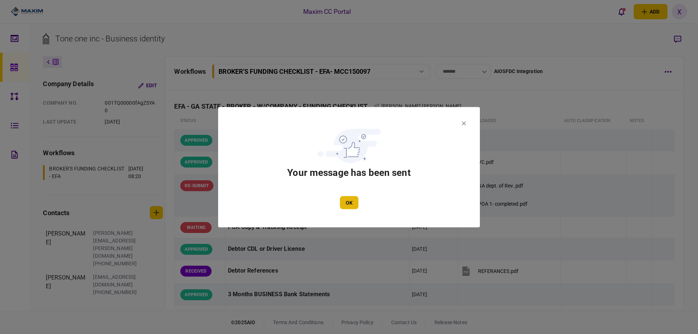
click at [345, 207] on button "OK" at bounding box center [349, 202] width 19 height 13
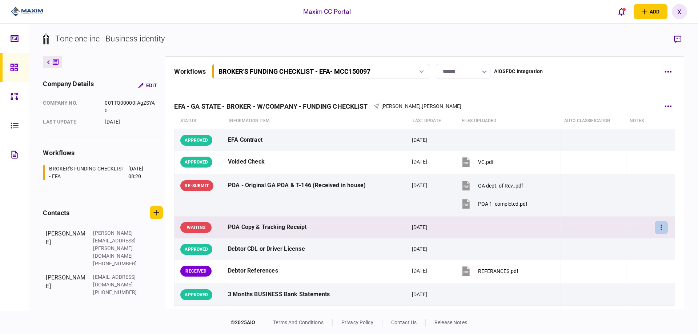
click at [658, 229] on button "button" at bounding box center [661, 227] width 13 height 13
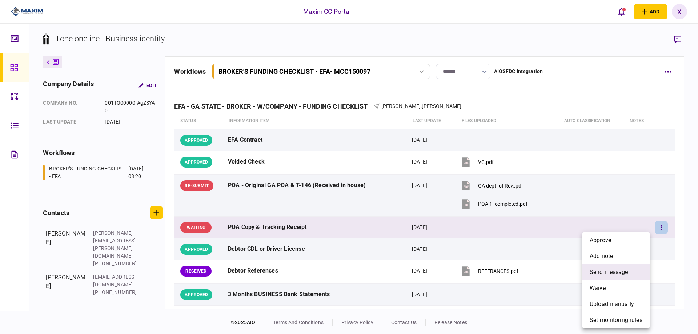
click at [623, 279] on li "send message" at bounding box center [615, 272] width 67 height 16
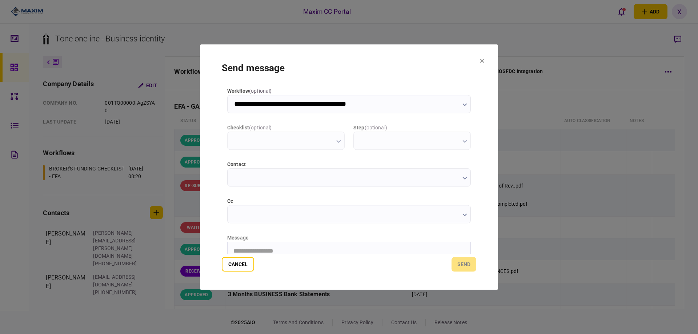
scroll to position [0, 0]
type input "**********"
click at [292, 246] on html at bounding box center [349, 251] width 243 height 18
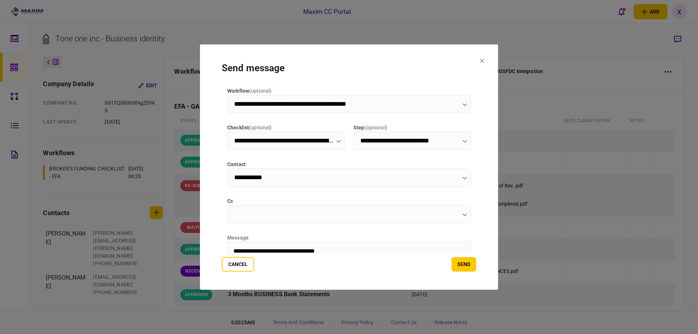
click at [344, 253] on p "**********" at bounding box center [348, 251] width 230 height 7
click at [357, 244] on html "**********" at bounding box center [349, 251] width 243 height 18
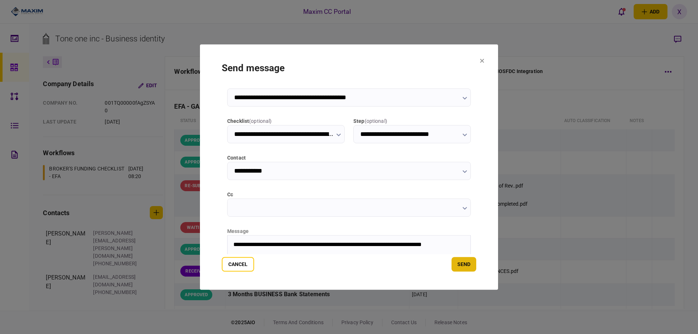
click at [461, 261] on button "send" at bounding box center [463, 264] width 25 height 15
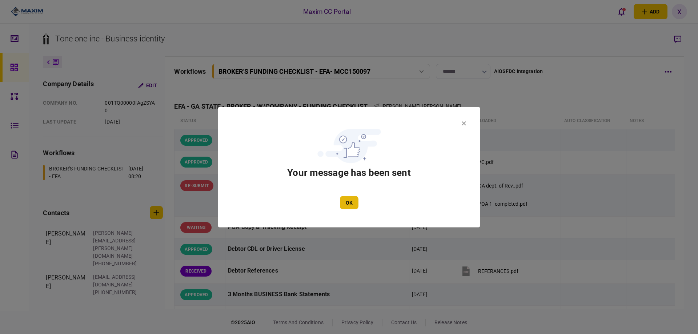
click at [346, 209] on button "OK" at bounding box center [349, 202] width 19 height 13
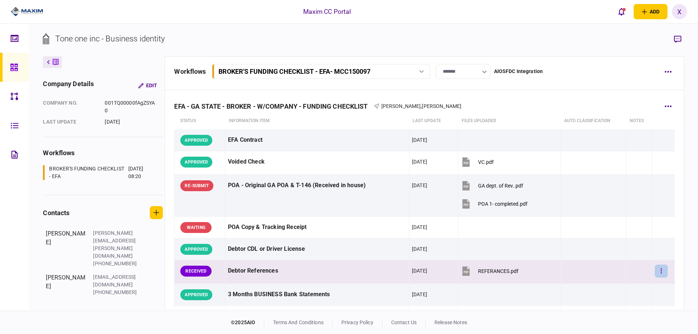
click at [655, 271] on button "button" at bounding box center [661, 271] width 13 height 13
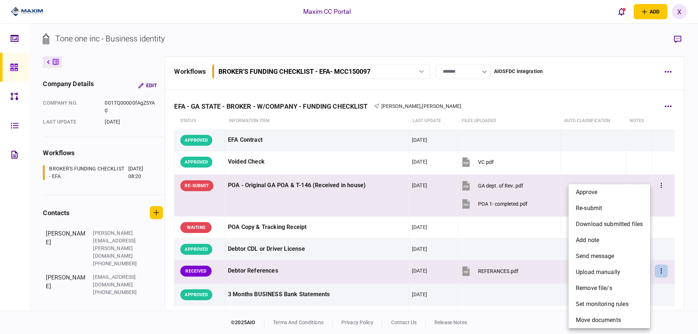
drag, startPoint x: 592, startPoint y: 191, endPoint x: 595, endPoint y: 188, distance: 4.4
click at [594, 188] on span "approve" at bounding box center [586, 192] width 21 height 9
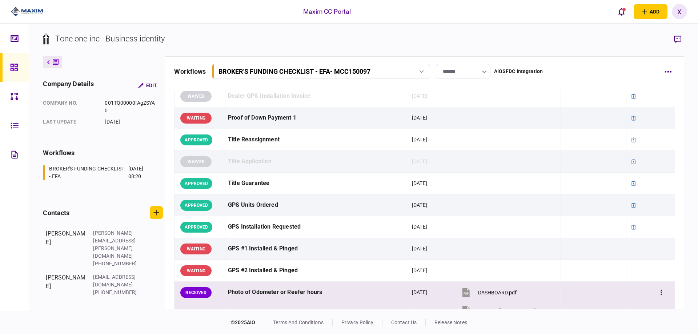
scroll to position [582, 0]
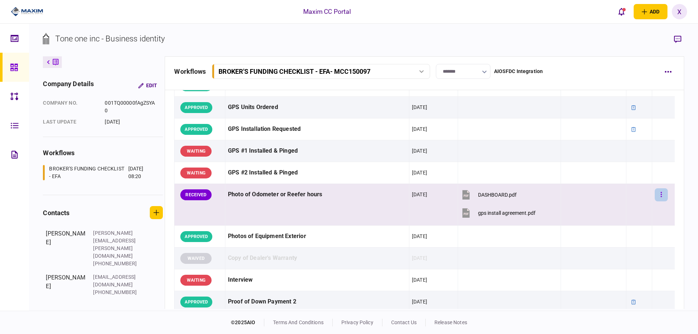
click at [655, 197] on button "button" at bounding box center [661, 194] width 13 height 13
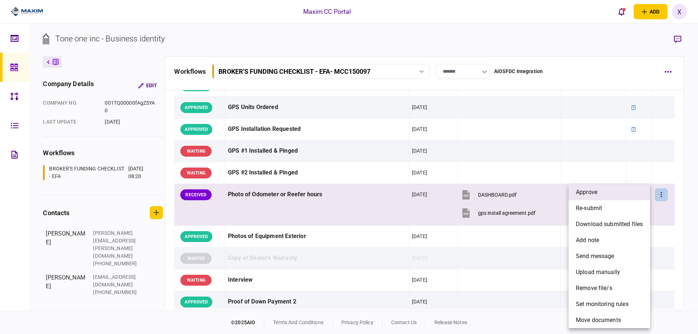
click at [626, 191] on li "approve" at bounding box center [609, 192] width 81 height 16
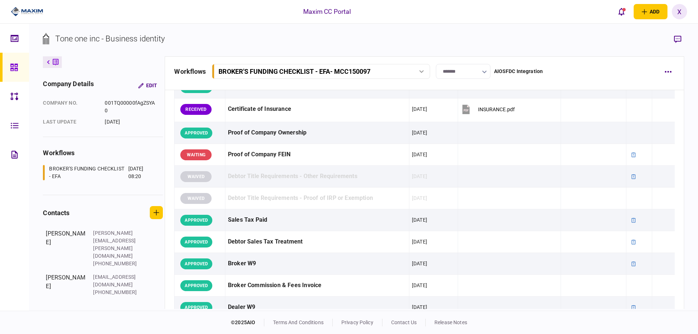
scroll to position [145, 0]
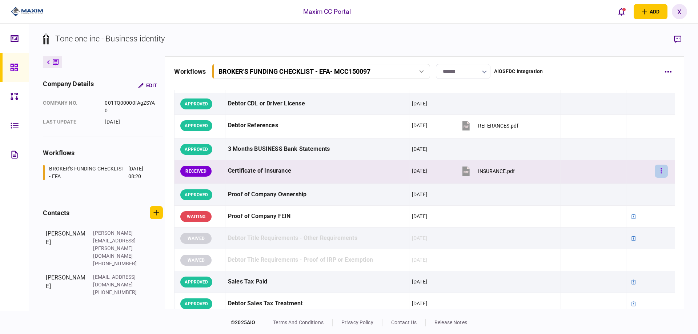
click at [657, 167] on button "button" at bounding box center [661, 171] width 13 height 13
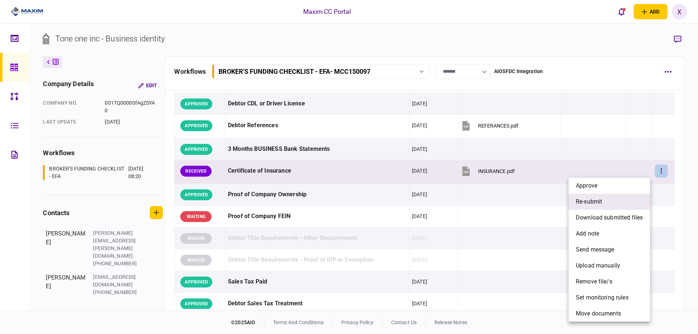
click at [625, 207] on li "re-submit" at bounding box center [609, 202] width 81 height 16
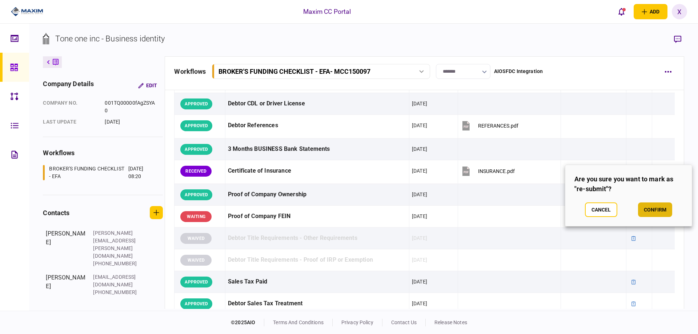
click at [655, 212] on button "confirm" at bounding box center [655, 209] width 34 height 15
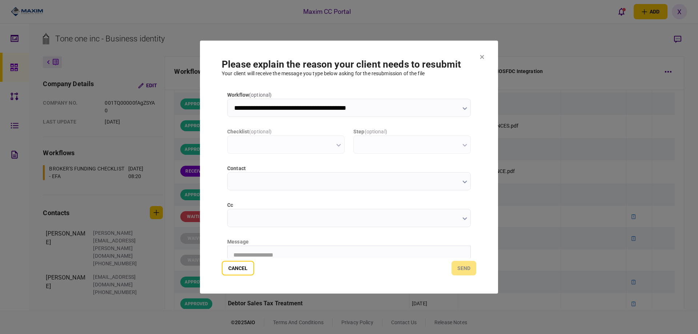
scroll to position [0, 0]
type input "**********"
click at [301, 250] on html at bounding box center [349, 255] width 243 height 18
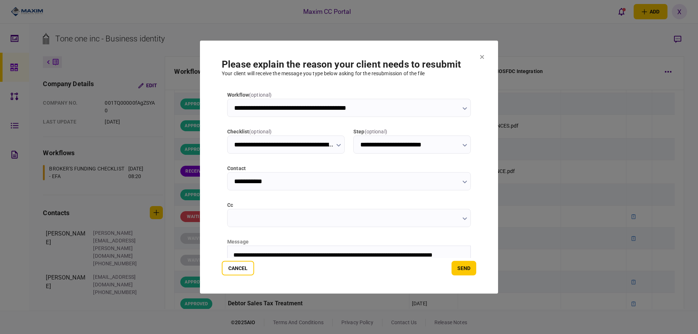
scroll to position [7, 0]
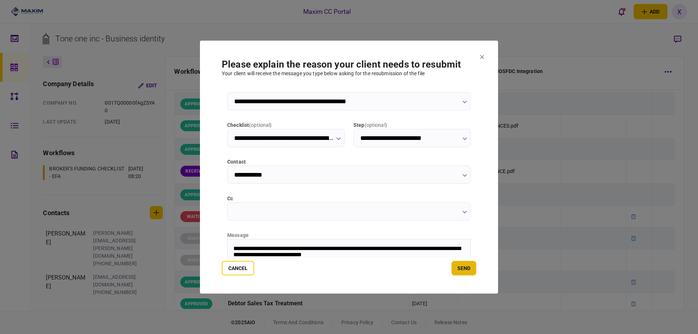
click at [458, 272] on button "send" at bounding box center [463, 268] width 25 height 15
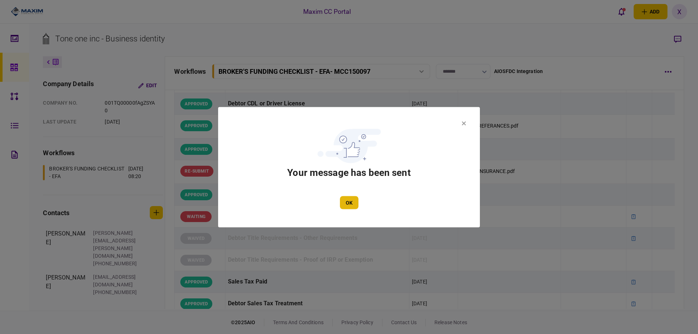
click at [350, 205] on button "OK" at bounding box center [349, 202] width 19 height 13
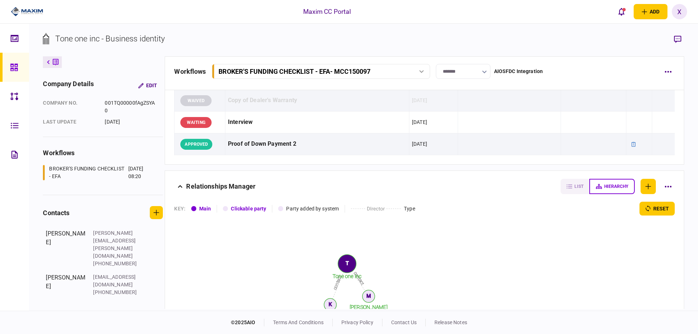
scroll to position [763, 0]
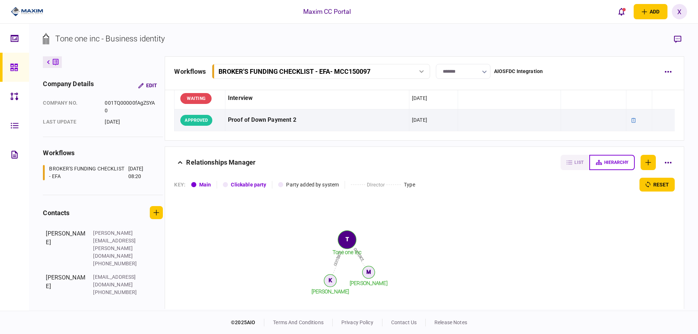
click at [19, 8] on img at bounding box center [27, 11] width 32 height 11
click at [10, 62] on div at bounding box center [16, 67] width 12 height 29
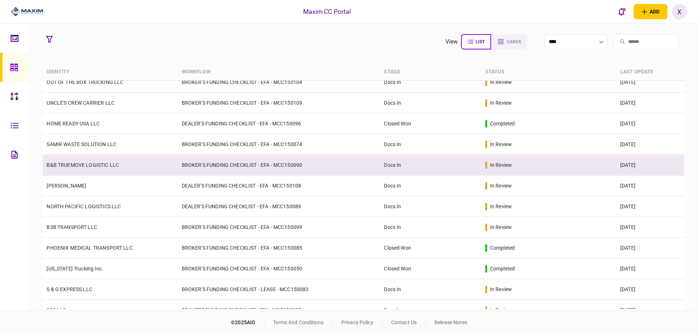
scroll to position [182, 0]
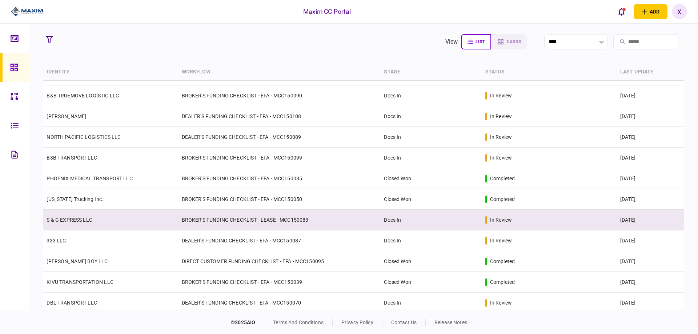
click at [73, 222] on link "S & G EXPRESS LLC" at bounding box center [70, 220] width 46 height 6
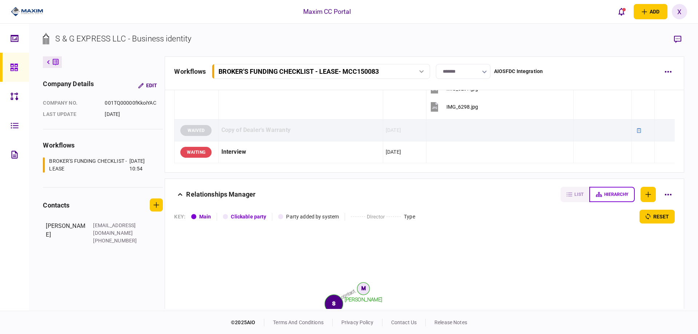
scroll to position [872, 0]
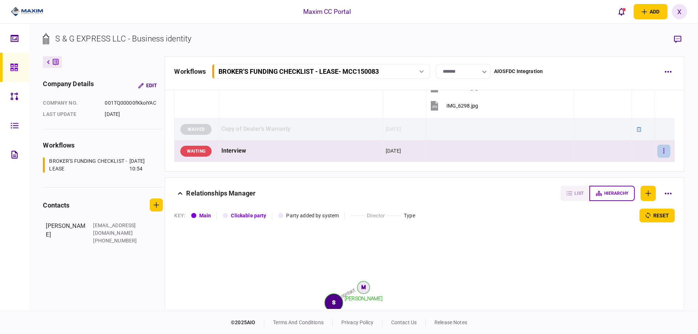
click at [661, 156] on button "button" at bounding box center [663, 151] width 13 height 13
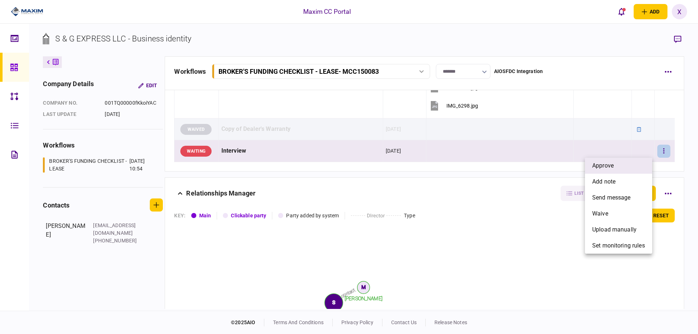
click at [629, 162] on li "approve" at bounding box center [618, 166] width 67 height 16
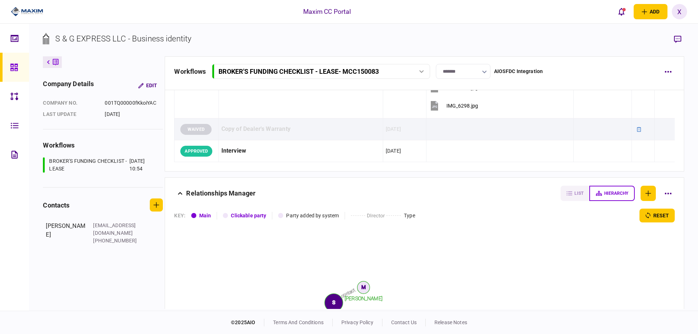
click at [461, 76] on input "*******" at bounding box center [463, 71] width 55 height 15
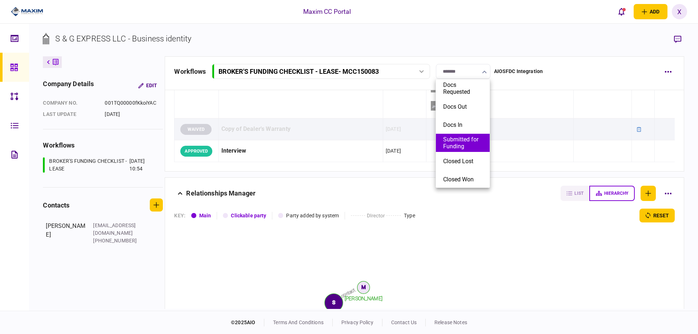
click at [470, 142] on button "Submitted for Funding" at bounding box center [462, 143] width 39 height 14
type input "**********"
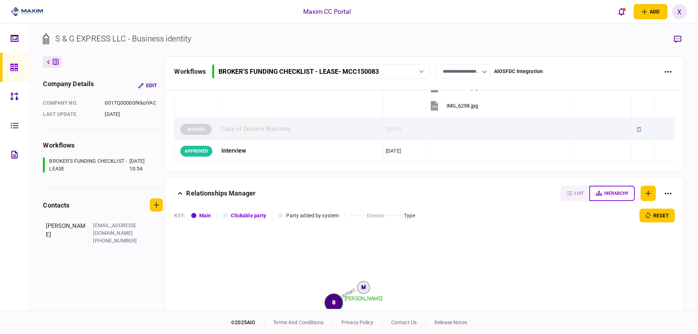
click at [19, 64] on div at bounding box center [16, 67] width 12 height 29
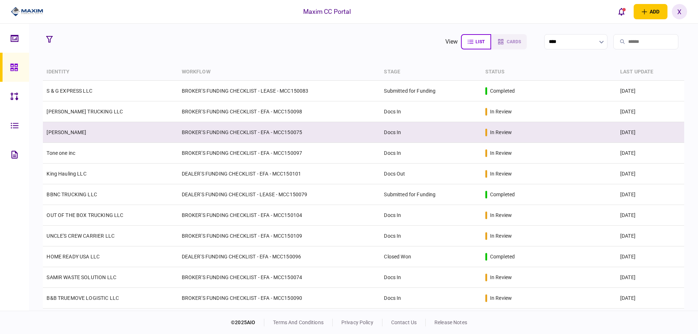
click at [85, 132] on td "[PERSON_NAME]" at bounding box center [110, 132] width 135 height 21
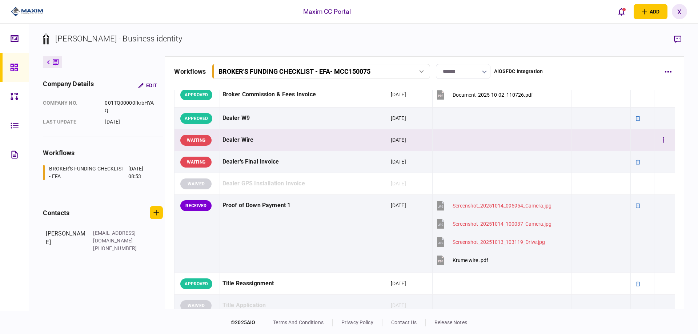
scroll to position [509, 0]
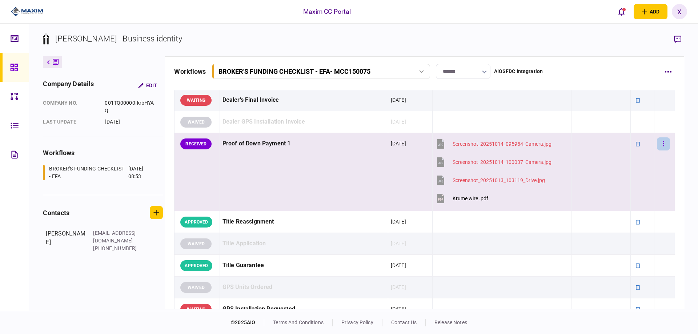
click at [657, 142] on button "button" at bounding box center [663, 143] width 13 height 13
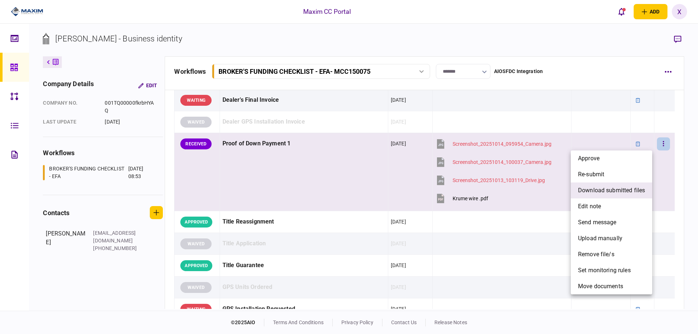
click at [631, 188] on span "download submitted files" at bounding box center [611, 190] width 67 height 9
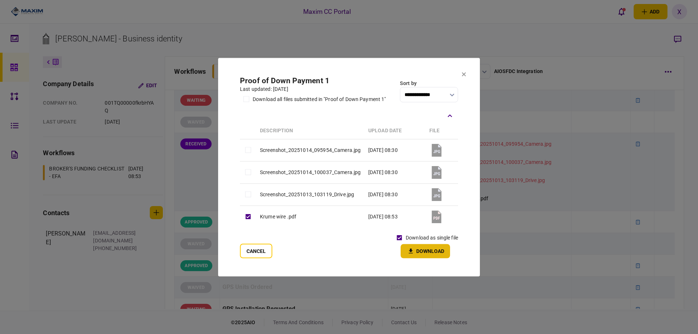
click at [422, 250] on button "Download" at bounding box center [425, 251] width 49 height 14
click at [466, 74] on section "**********" at bounding box center [349, 167] width 262 height 218
click at [266, 251] on button "Cancel" at bounding box center [256, 251] width 32 height 15
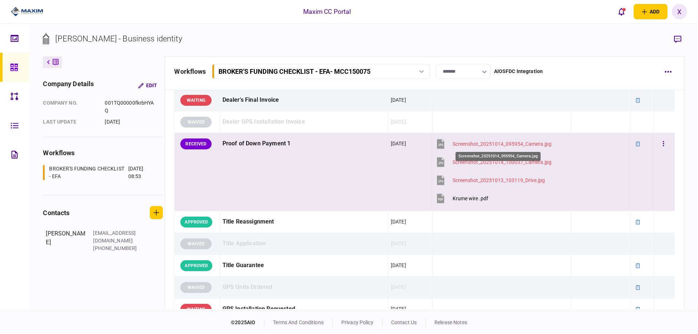
click at [478, 141] on div "Screenshot_20251014_095954_Camera.jpg" at bounding box center [502, 144] width 99 height 6
click at [660, 141] on button "button" at bounding box center [663, 143] width 13 height 13
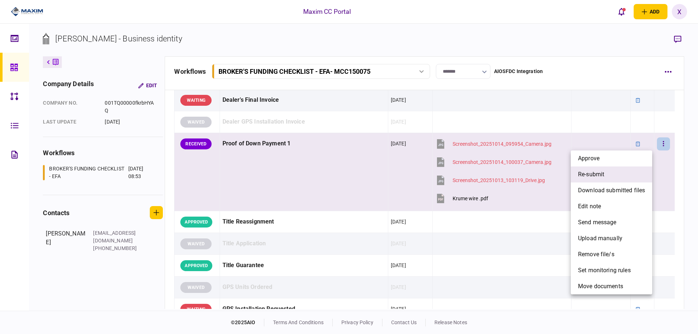
click at [633, 181] on li "re-submit" at bounding box center [611, 174] width 81 height 16
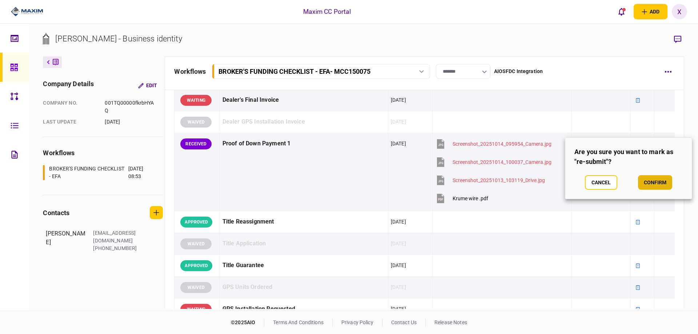
click at [665, 186] on button "confirm" at bounding box center [655, 182] width 34 height 15
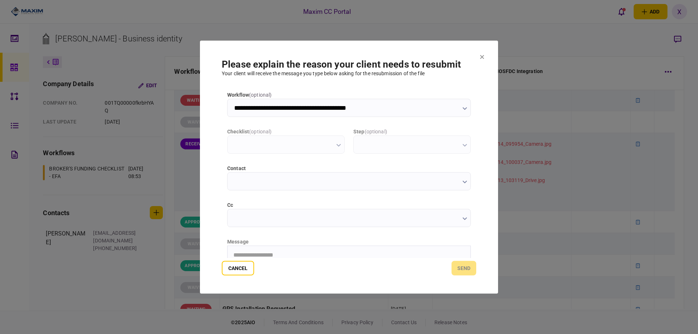
scroll to position [0, 0]
type input "**********"
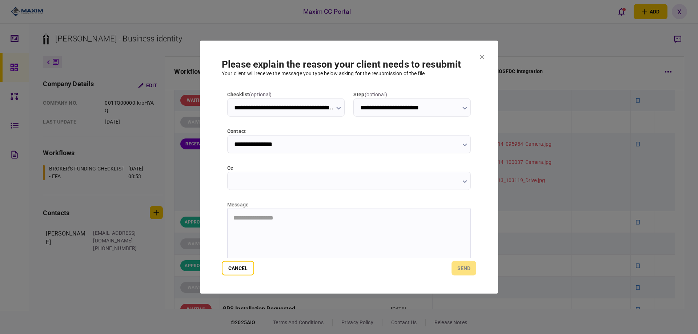
scroll to position [78, 0]
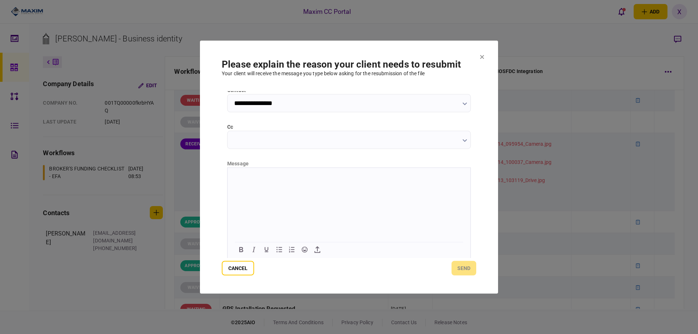
drag, startPoint x: 267, startPoint y: 186, endPoint x: 242, endPoint y: 173, distance: 28.0
click at [242, 173] on html at bounding box center [349, 177] width 243 height 18
click at [237, 178] on span "**********" at bounding box center [319, 176] width 173 height 5
click at [470, 269] on button "send" at bounding box center [463, 268] width 25 height 15
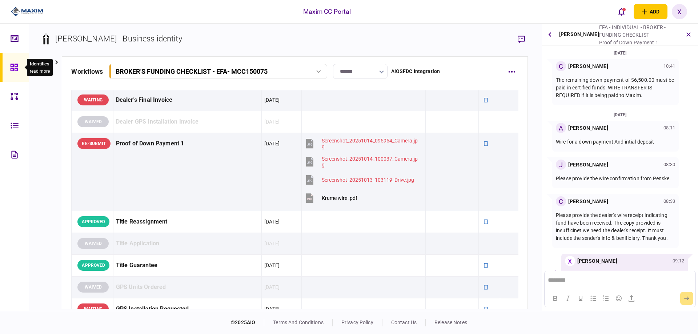
scroll to position [79, 0]
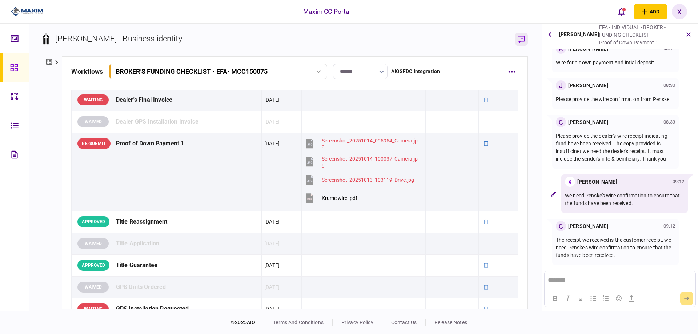
click at [520, 41] on icon "button" at bounding box center [521, 40] width 7 height 8
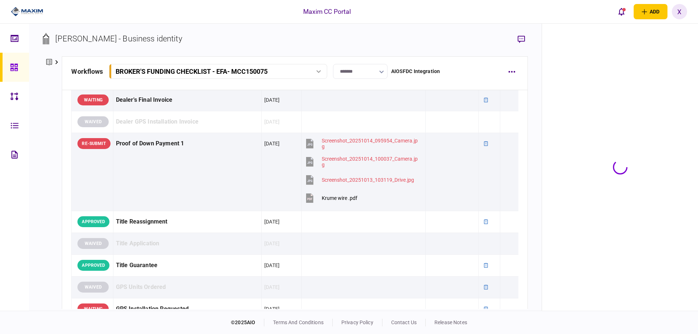
click at [35, 11] on img at bounding box center [27, 11] width 32 height 11
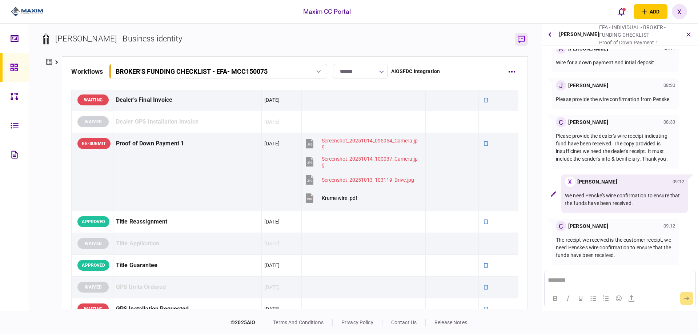
click at [523, 36] on icon "button" at bounding box center [521, 39] width 7 height 7
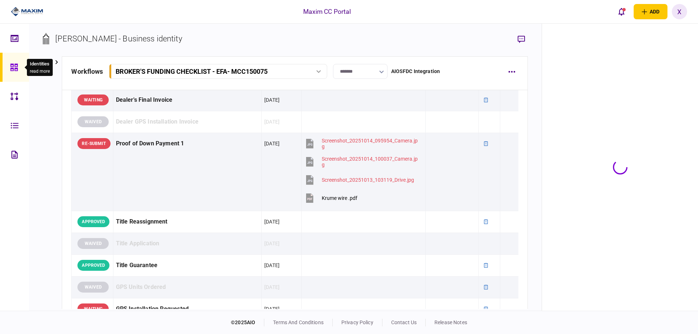
click at [15, 72] on div at bounding box center [16, 67] width 12 height 29
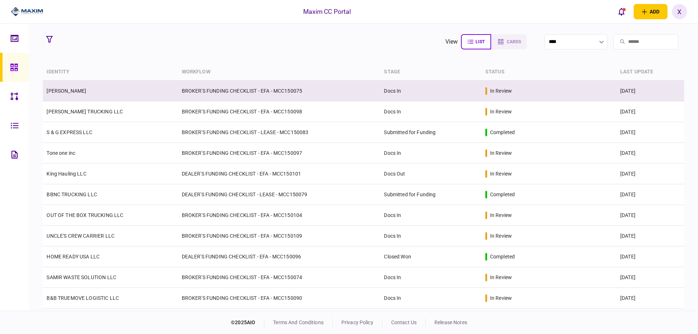
click at [63, 91] on link "[PERSON_NAME]" at bounding box center [67, 91] width 40 height 6
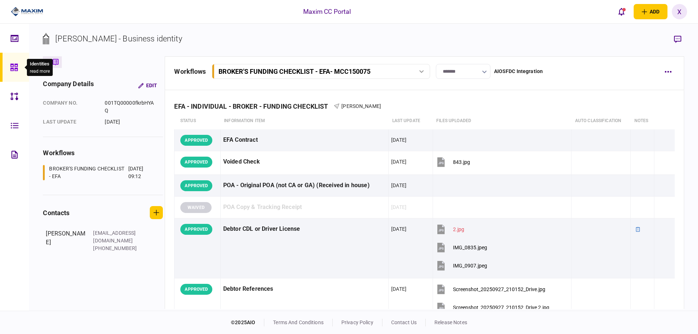
click at [13, 65] on icon at bounding box center [13, 67] width 7 height 7
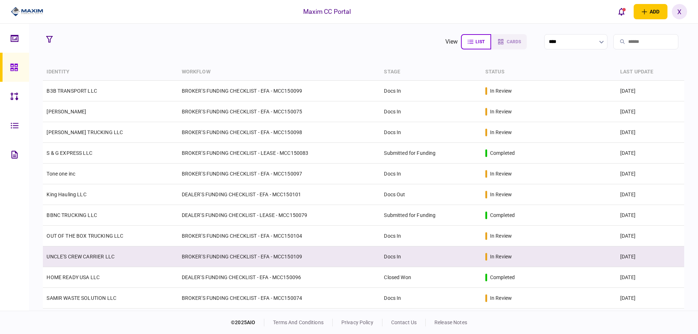
click at [76, 253] on td "UNCLE'S CREW CARRIER LLC" at bounding box center [110, 256] width 135 height 21
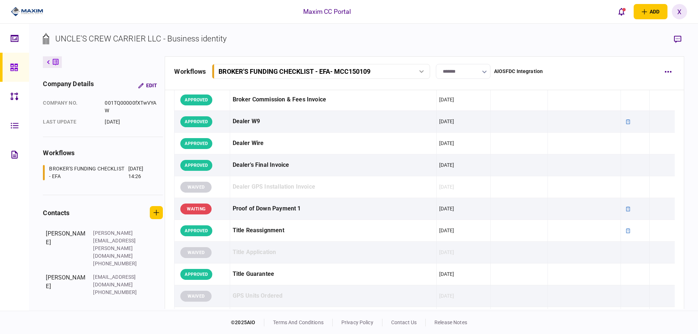
scroll to position [284, 0]
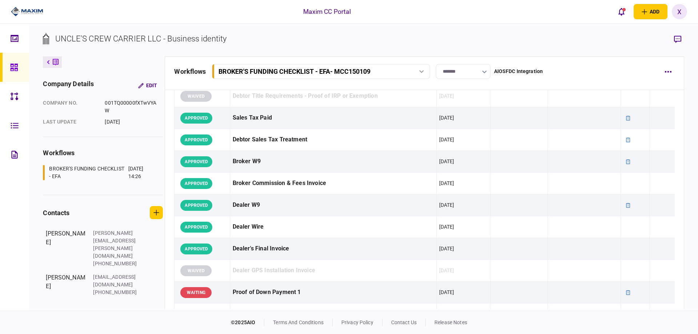
click at [26, 10] on img at bounding box center [27, 11] width 32 height 11
click at [16, 67] on icon at bounding box center [14, 67] width 8 height 8
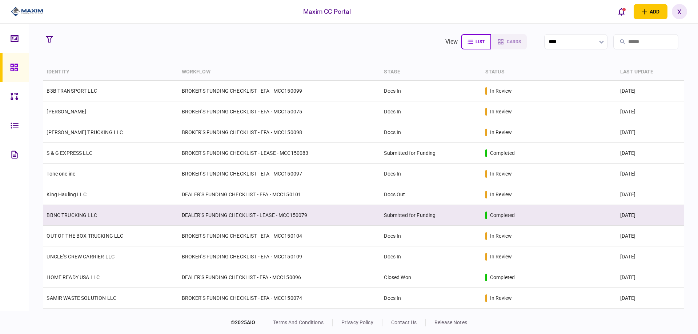
click at [418, 216] on td "Submitted for Funding" at bounding box center [430, 215] width 101 height 21
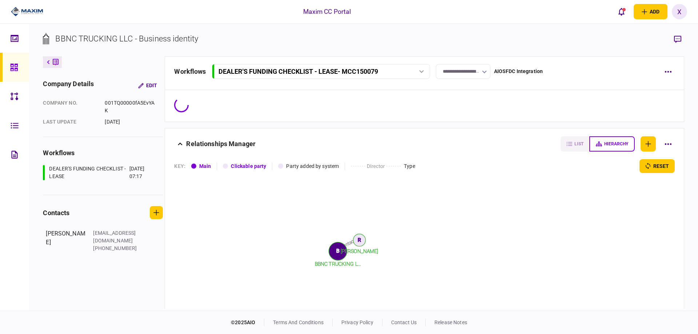
click at [471, 72] on input "**********" at bounding box center [463, 71] width 55 height 15
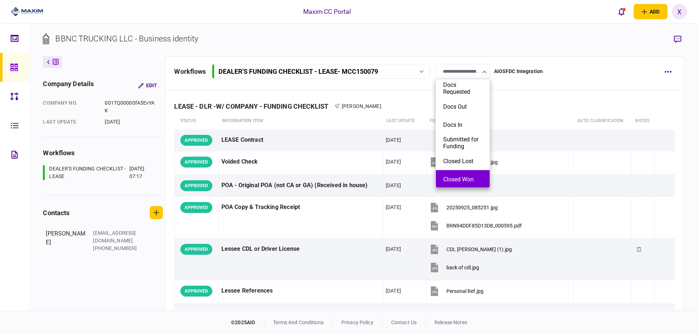
click at [467, 175] on li "Closed Won" at bounding box center [463, 179] width 54 height 18
type input "**********"
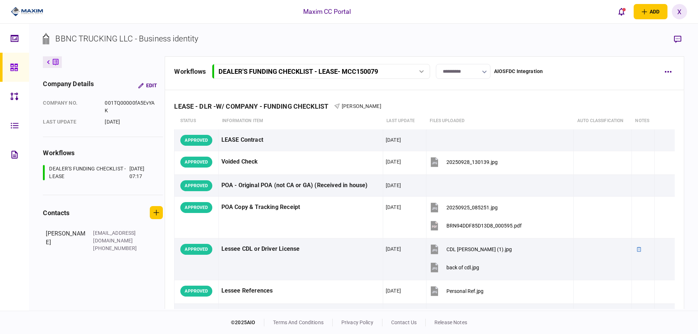
click at [384, 41] on section "BBNC TRUCKING LLC - Business identity" at bounding box center [363, 45] width 641 height 24
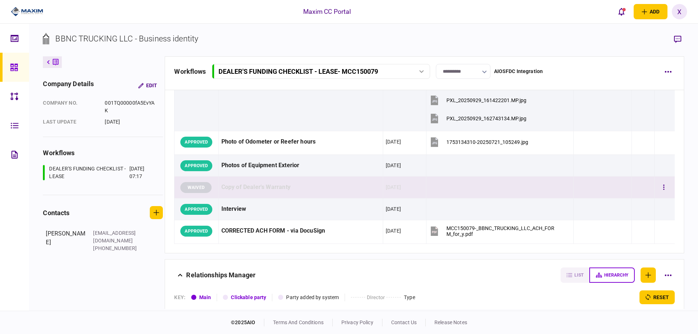
scroll to position [1024, 0]
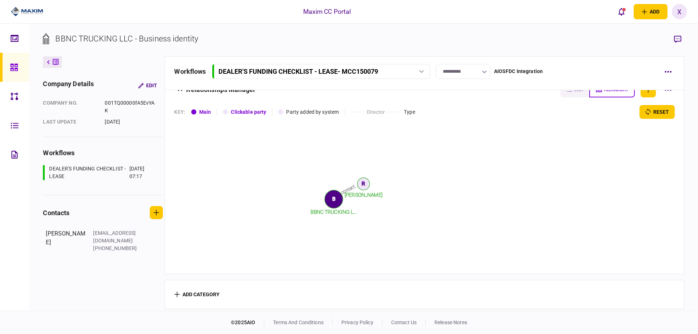
click at [14, 63] on icon at bounding box center [14, 67] width 8 height 8
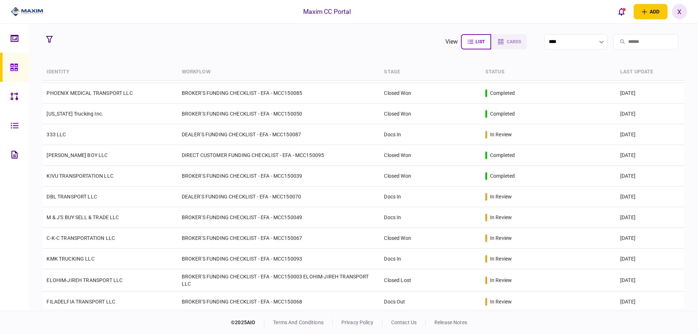
scroll to position [295, 0]
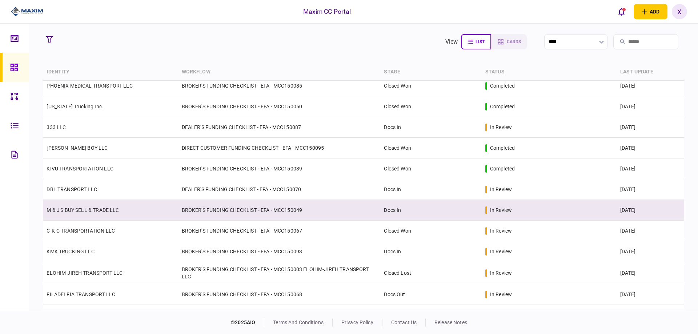
click at [236, 212] on td "BROKER'S FUNDING CHECKLIST - EFA - MCC150049" at bounding box center [279, 210] width 202 height 21
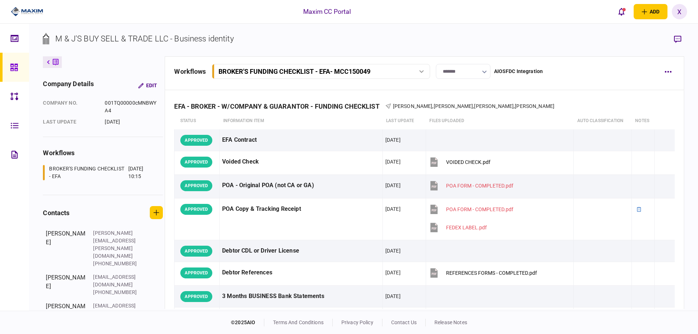
click at [476, 73] on input "*******" at bounding box center [463, 71] width 55 height 15
click at [461, 179] on button "Closed Won" at bounding box center [462, 179] width 39 height 7
type input "**********"
click at [380, 61] on div "**********" at bounding box center [424, 73] width 519 height 34
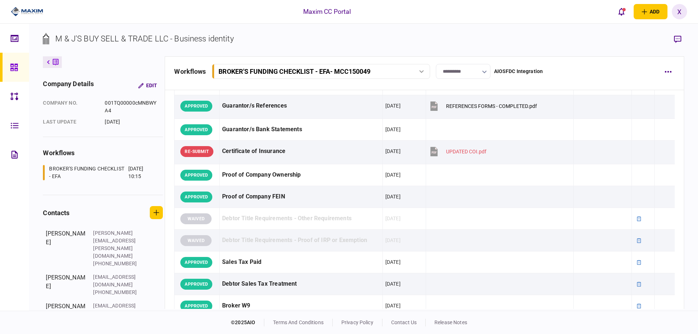
scroll to position [218, 0]
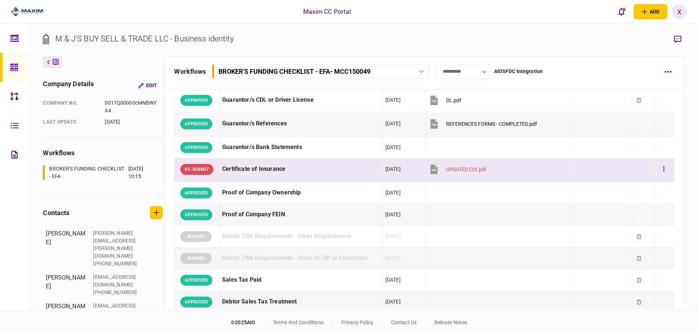
click at [658, 176] on div at bounding box center [664, 169] width 15 height 16
click at [661, 172] on button "button" at bounding box center [663, 169] width 13 height 13
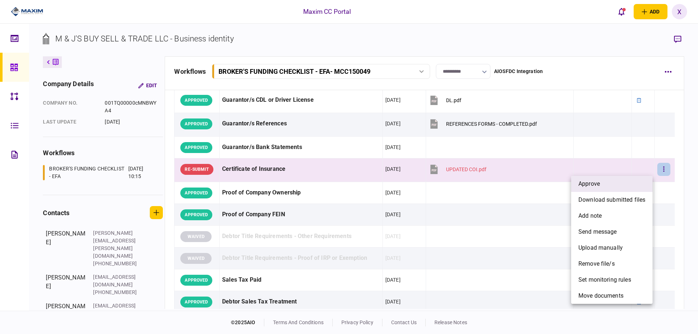
click at [638, 181] on li "approve" at bounding box center [611, 184] width 81 height 16
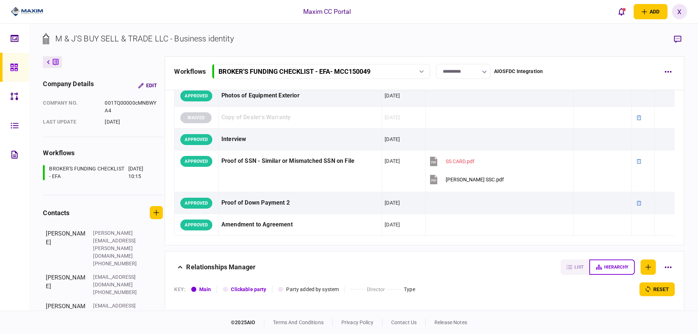
scroll to position [727, 0]
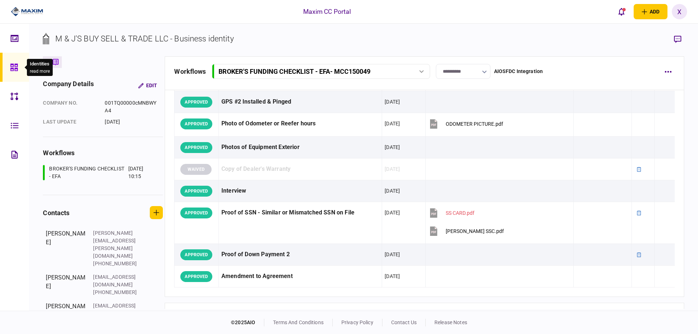
click at [20, 68] on div at bounding box center [16, 67] width 12 height 29
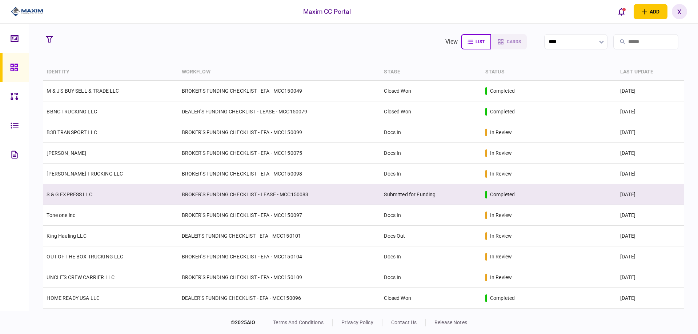
click at [69, 188] on td "S & G EXPRESS LLC" at bounding box center [110, 194] width 135 height 21
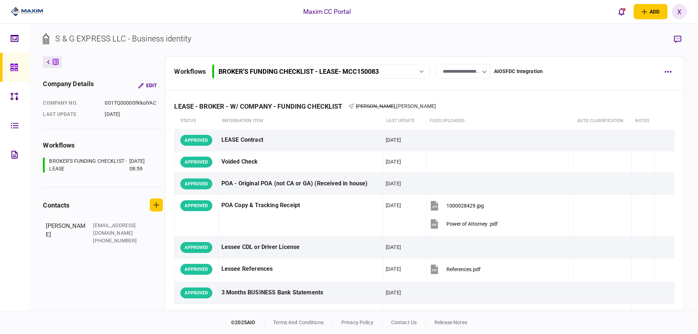
click at [474, 73] on input "**********" at bounding box center [463, 71] width 55 height 15
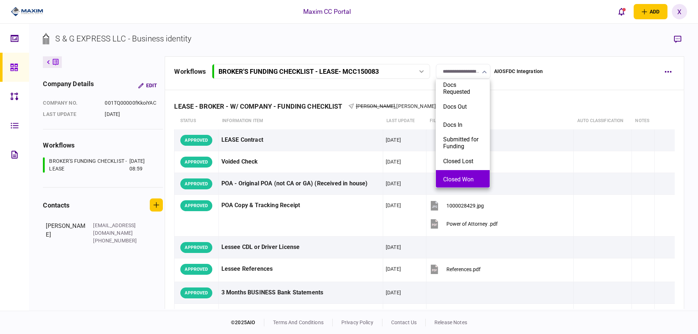
click at [462, 175] on li "Closed Won" at bounding box center [463, 179] width 54 height 18
type input "**********"
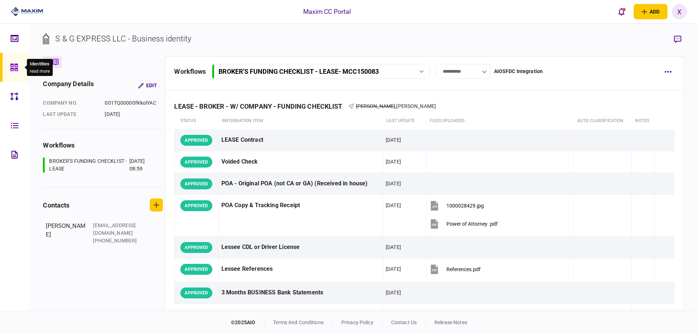
click at [12, 73] on div at bounding box center [16, 67] width 12 height 29
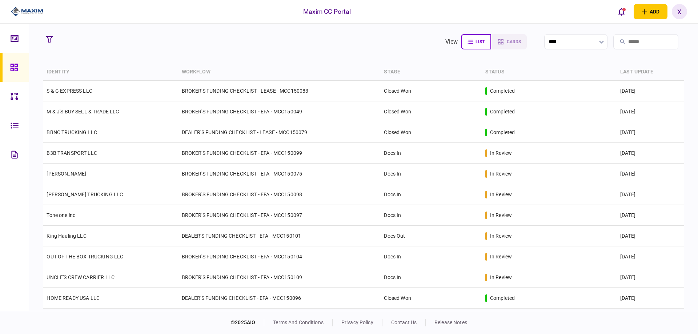
click at [9, 69] on link at bounding box center [14, 67] width 29 height 29
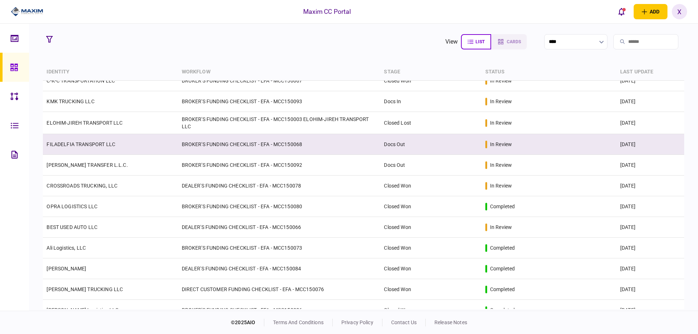
scroll to position [473, 0]
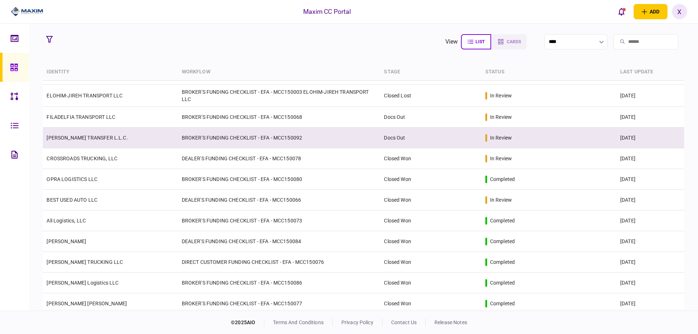
click at [97, 144] on td "MEDINA TRANSFER L.L.C." at bounding box center [110, 138] width 135 height 21
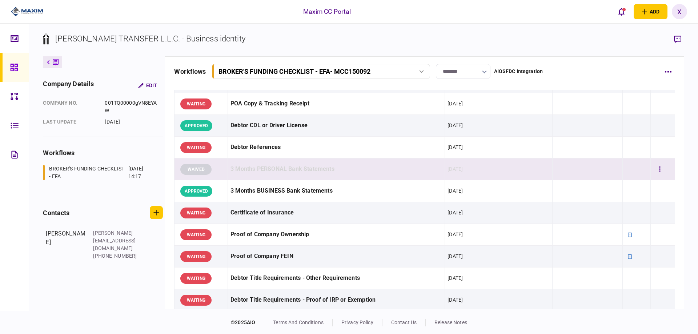
scroll to position [182, 0]
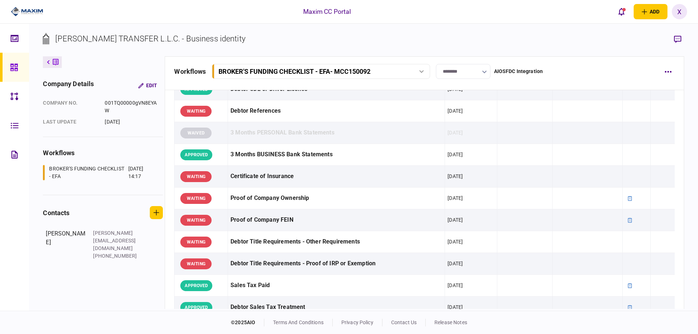
click at [30, 14] on img at bounding box center [27, 11] width 32 height 11
click at [25, 9] on img at bounding box center [27, 11] width 32 height 11
click at [18, 67] on icon at bounding box center [14, 67] width 8 height 8
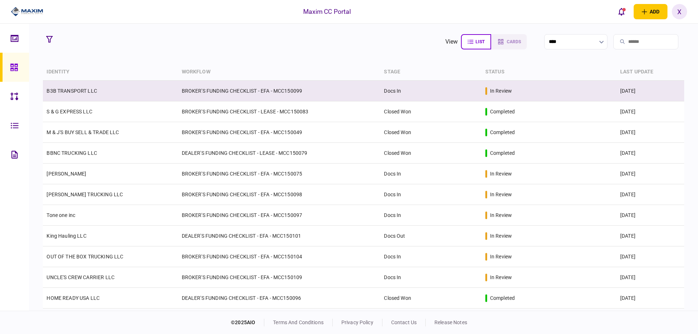
click at [75, 91] on link "B3B TRANSPORT LLC" at bounding box center [72, 91] width 51 height 6
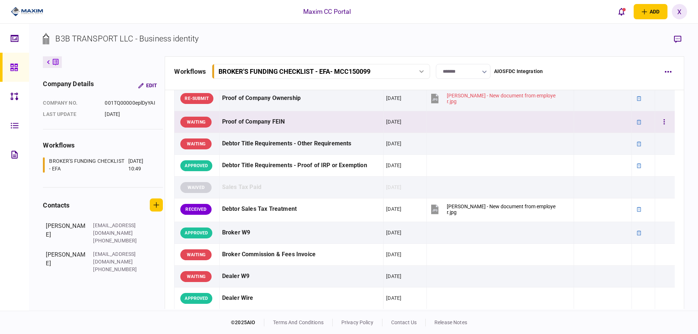
scroll to position [327, 0]
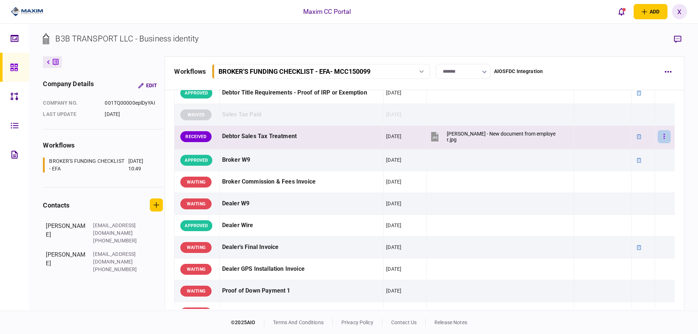
click at [662, 140] on button "button" at bounding box center [664, 136] width 13 height 13
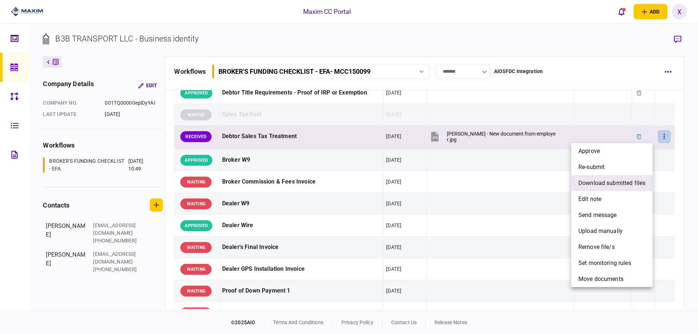
click at [632, 182] on span "download submitted files" at bounding box center [611, 183] width 67 height 9
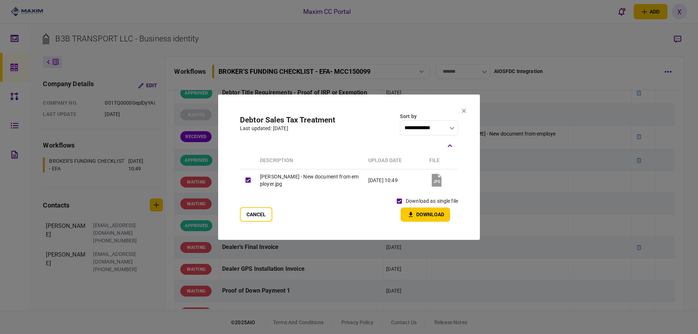
click at [412, 221] on button "Download" at bounding box center [425, 215] width 49 height 14
click at [465, 110] on icon at bounding box center [464, 111] width 4 height 4
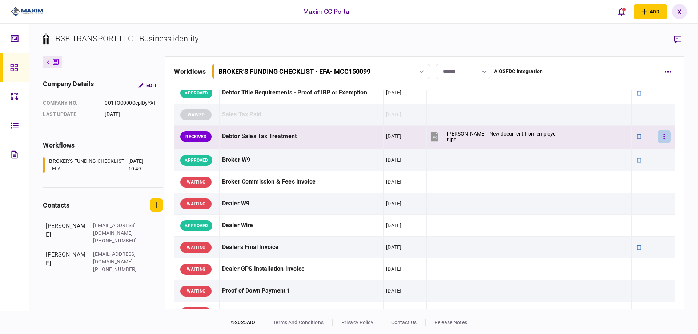
click at [659, 132] on button "button" at bounding box center [664, 136] width 13 height 13
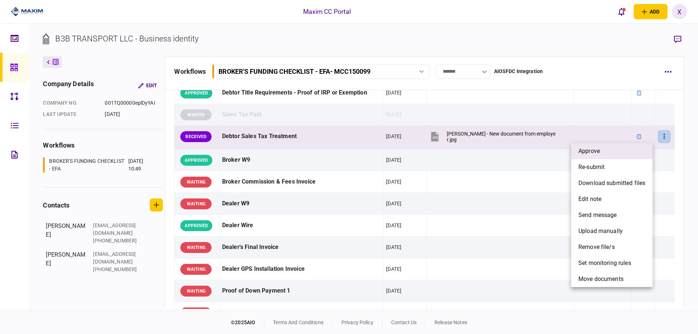
click at [633, 146] on li "approve" at bounding box center [611, 151] width 81 height 16
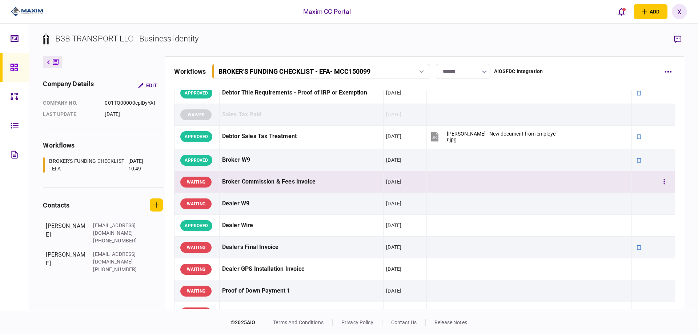
scroll to position [218, 0]
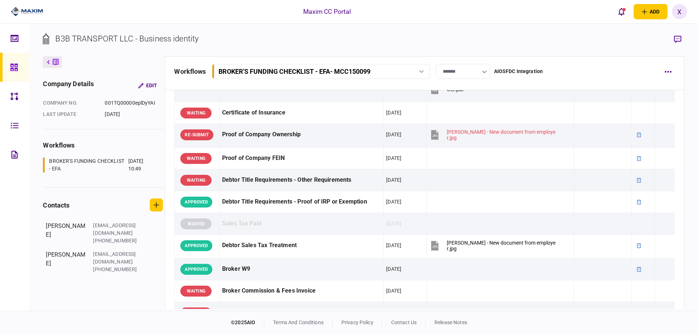
click at [31, 17] on img at bounding box center [27, 11] width 32 height 11
click at [19, 67] on div at bounding box center [16, 67] width 12 height 29
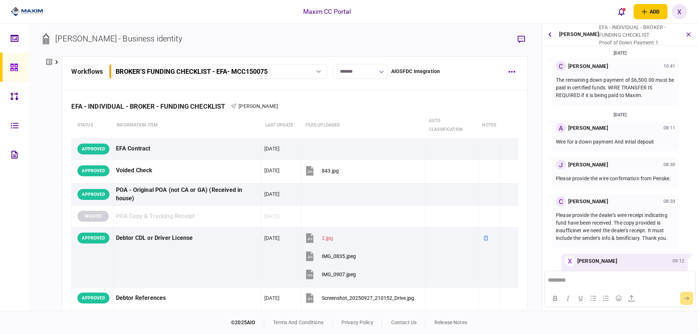
scroll to position [79, 0]
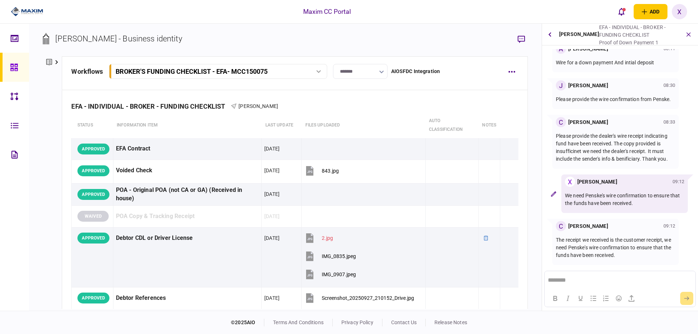
click at [25, 9] on img at bounding box center [27, 11] width 32 height 11
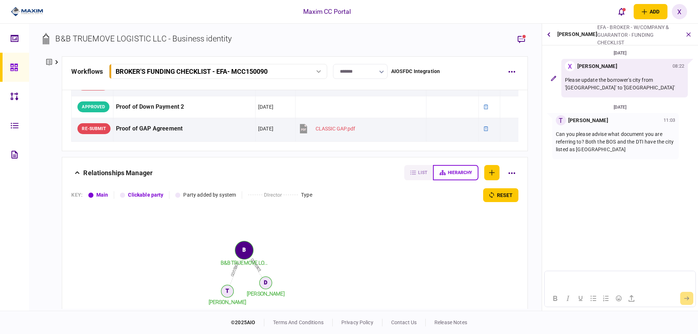
scroll to position [791, 0]
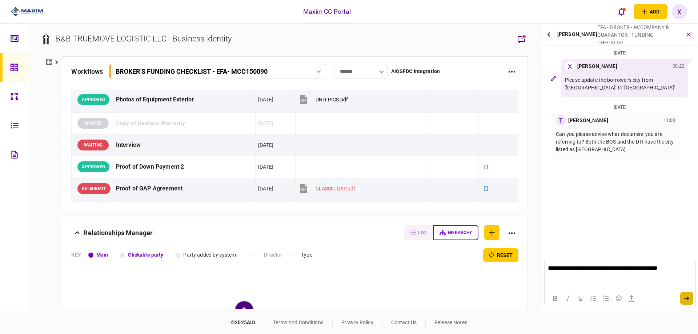
click at [687, 296] on button "submit" at bounding box center [686, 298] width 13 height 13
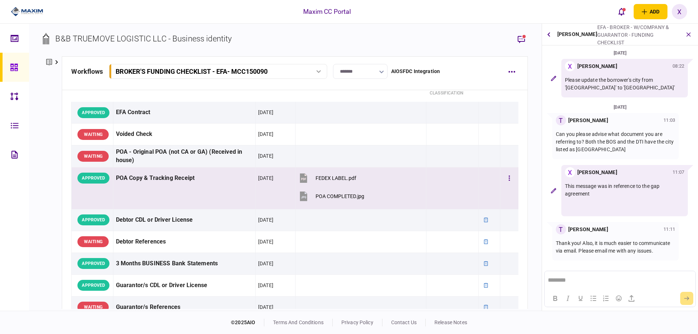
scroll to position [73, 0]
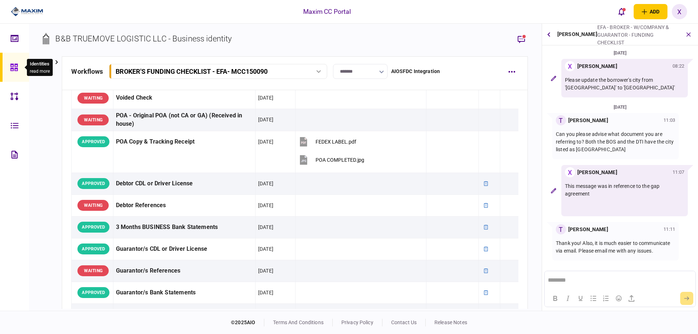
click at [16, 71] on icon at bounding box center [14, 67] width 8 height 8
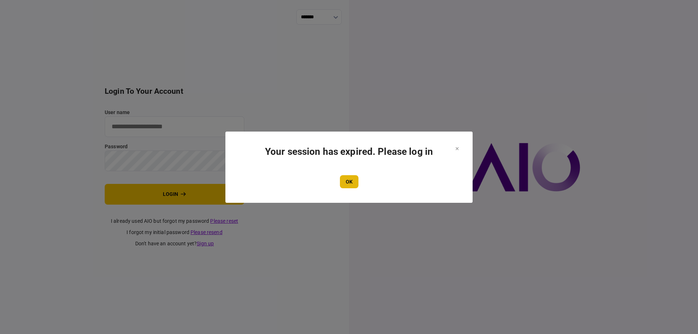
type input "*******"
click at [346, 179] on button "OK" at bounding box center [349, 181] width 19 height 13
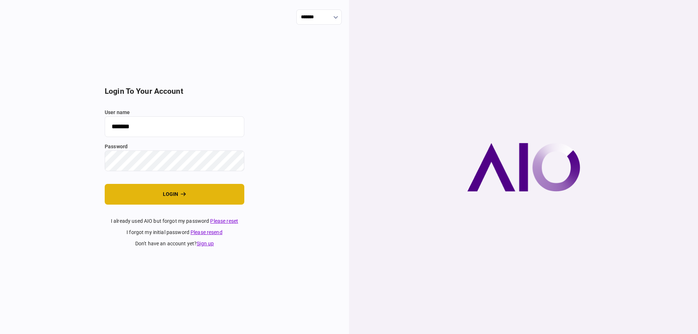
click at [176, 198] on button "login" at bounding box center [175, 194] width 140 height 21
type input "*******"
click at [161, 188] on button "login" at bounding box center [175, 194] width 140 height 21
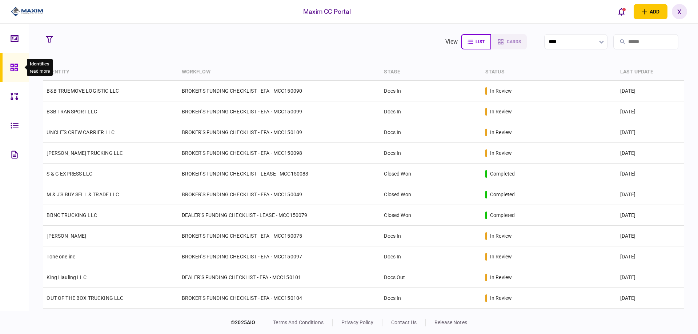
click at [17, 67] on icon at bounding box center [13, 67] width 7 height 7
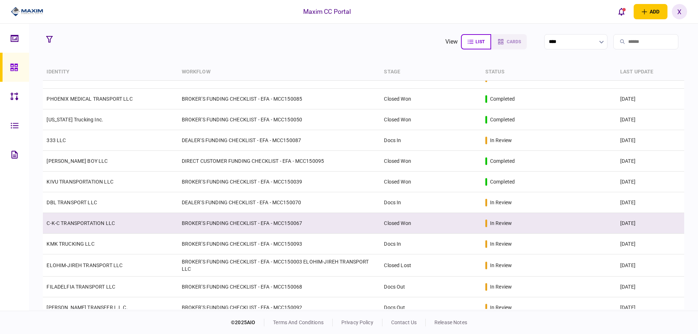
scroll to position [368, 0]
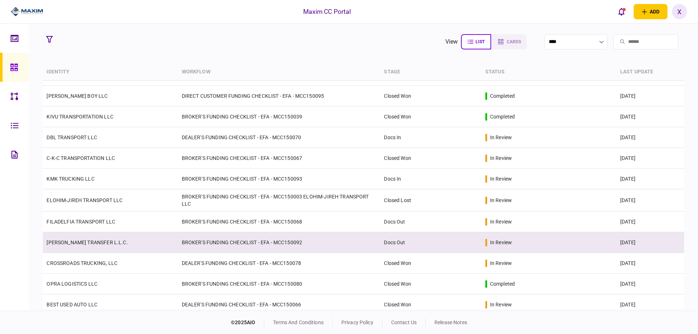
click at [101, 235] on td "MEDINA TRANSFER L.L.C." at bounding box center [110, 242] width 135 height 21
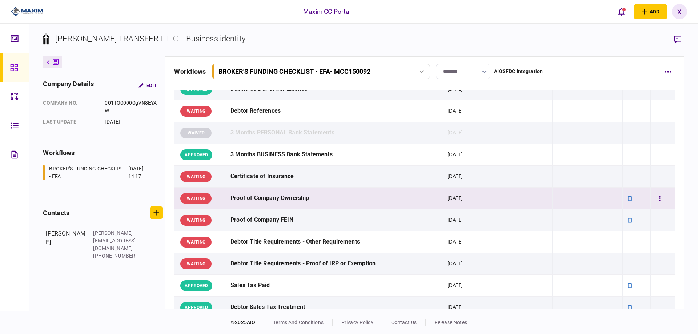
scroll to position [218, 0]
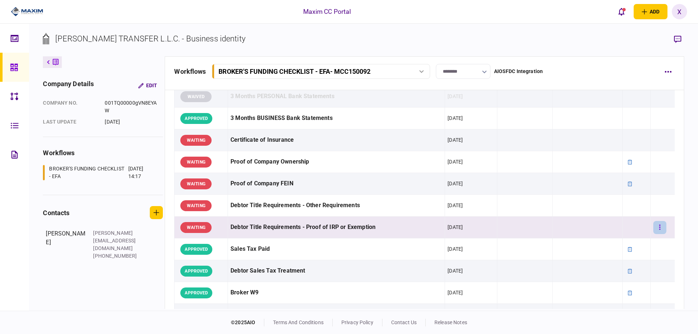
click at [658, 228] on button "button" at bounding box center [659, 227] width 13 height 13
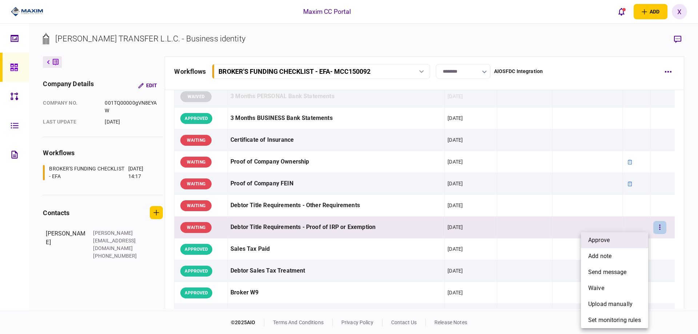
click at [641, 236] on li "approve" at bounding box center [614, 240] width 67 height 16
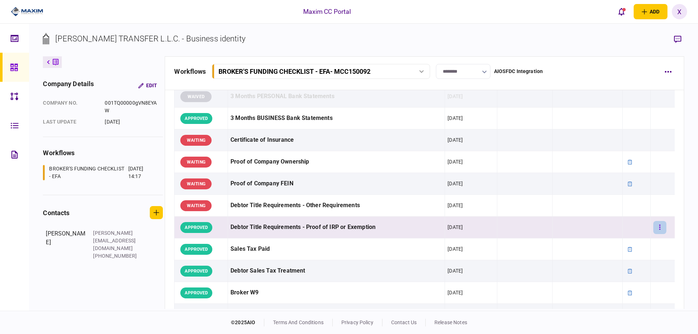
click at [660, 226] on button "button" at bounding box center [659, 227] width 13 height 13
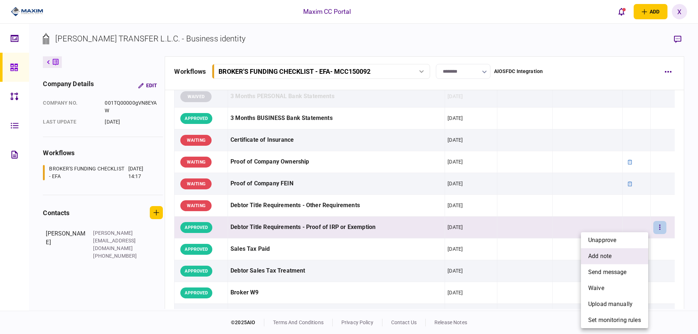
click at [610, 252] on span "add note" at bounding box center [599, 256] width 23 height 9
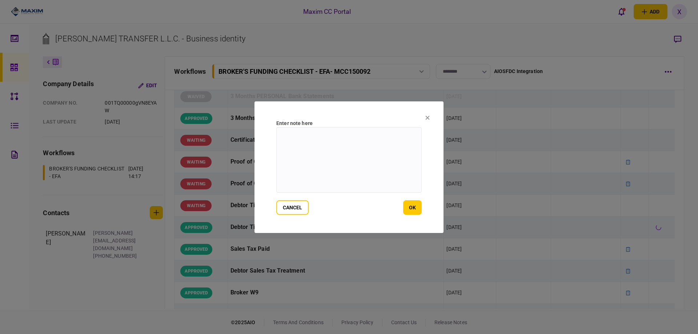
click at [360, 156] on textarea at bounding box center [348, 159] width 145 height 65
type textarea "**********"
click at [410, 210] on button "ok" at bounding box center [412, 207] width 19 height 15
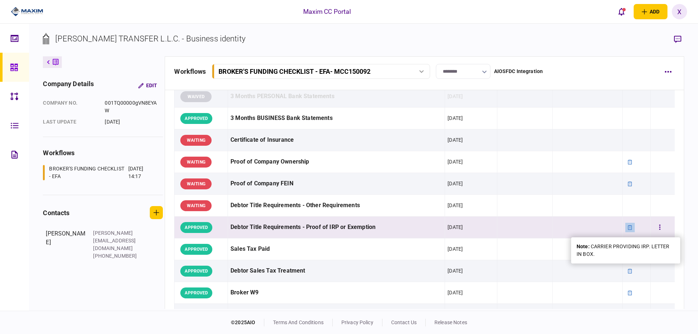
click at [628, 232] on div at bounding box center [629, 227] width 9 height 9
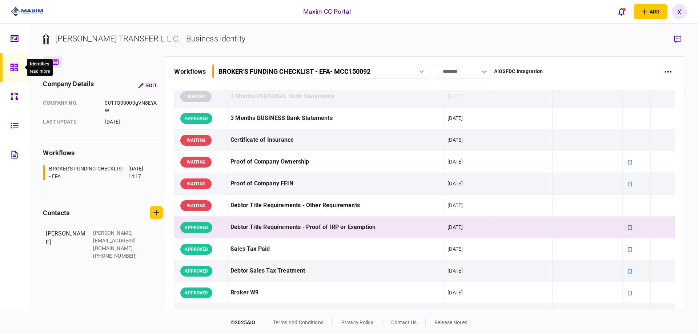
click at [18, 70] on div at bounding box center [16, 67] width 12 height 29
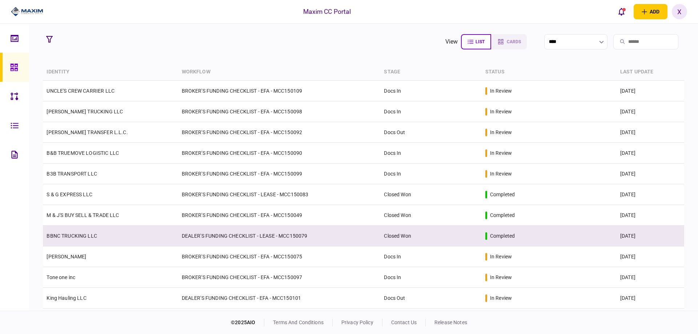
scroll to position [36, 0]
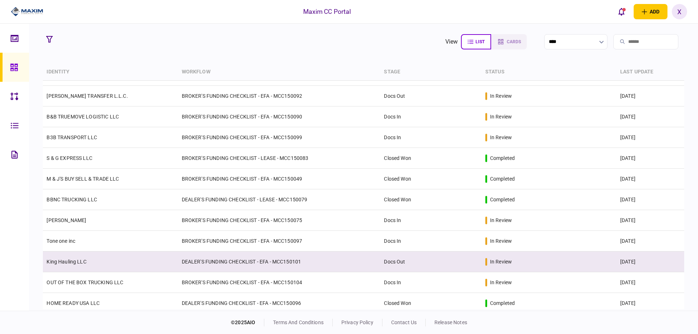
click at [69, 261] on link "King Hauling LLC" at bounding box center [67, 262] width 40 height 6
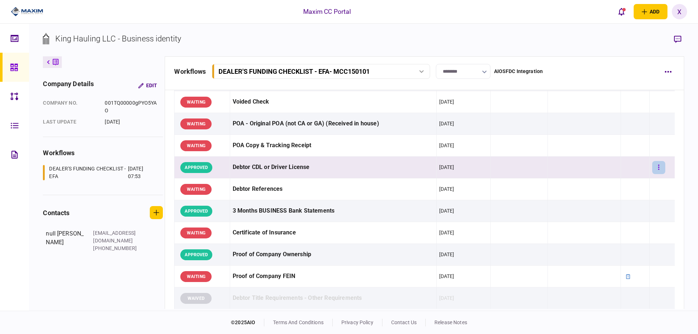
scroll to position [73, 0]
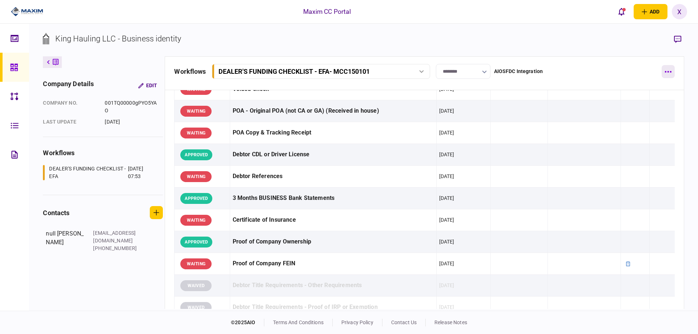
click at [664, 70] on button "button" at bounding box center [668, 71] width 13 height 13
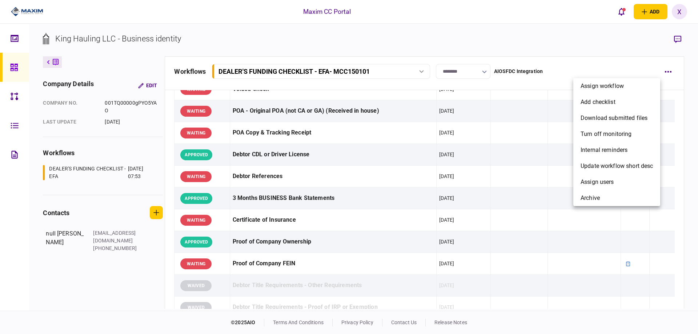
click at [553, 65] on div at bounding box center [349, 167] width 698 height 334
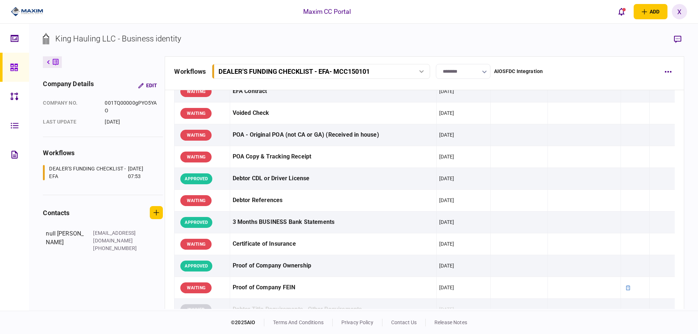
scroll to position [0, 0]
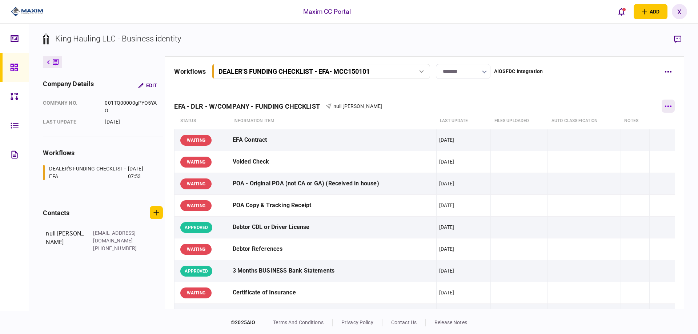
click at [664, 107] on button "button" at bounding box center [668, 106] width 13 height 13
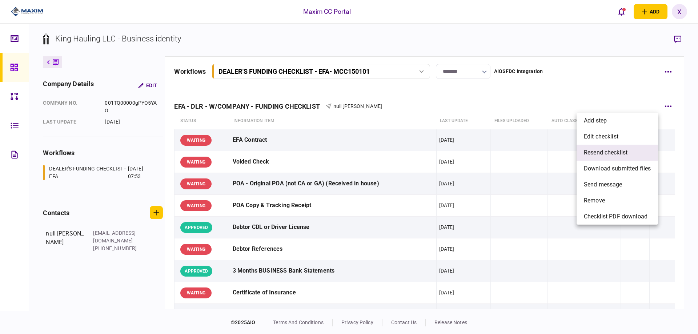
click at [624, 154] on span "resend checklist" at bounding box center [606, 152] width 44 height 9
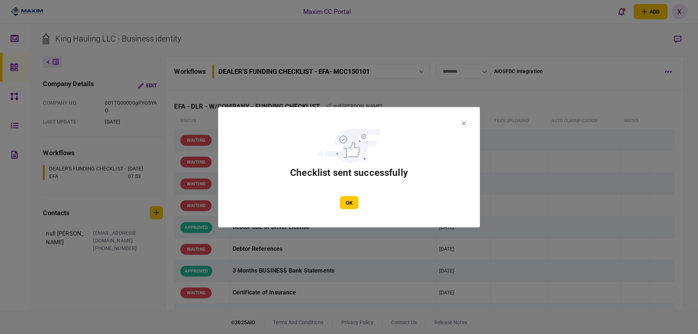
click at [336, 198] on div "OK" at bounding box center [349, 202] width 218 height 13
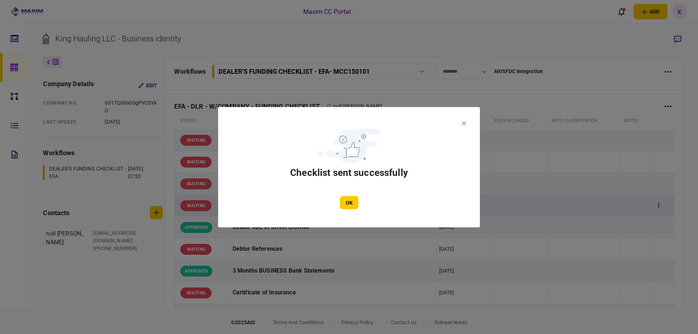
click at [348, 202] on button "OK" at bounding box center [349, 202] width 19 height 13
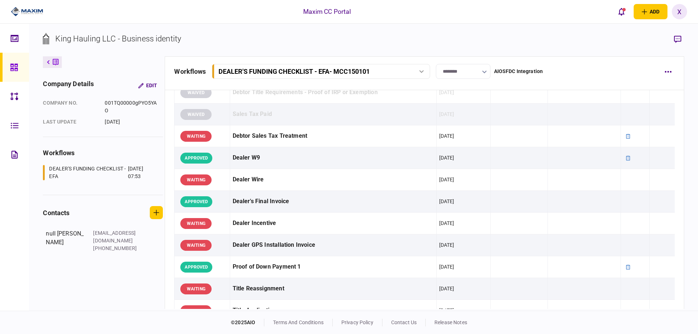
scroll to position [327, 0]
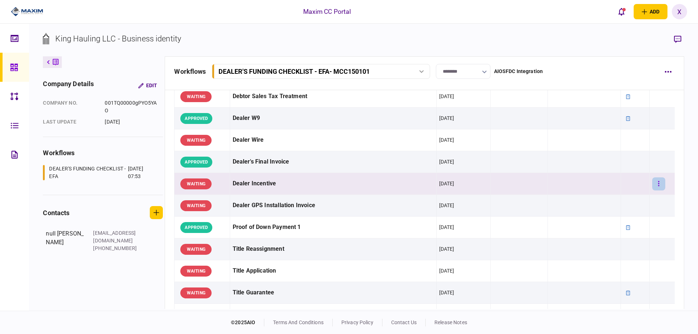
click at [658, 184] on icon "button" at bounding box center [658, 183] width 1 height 5
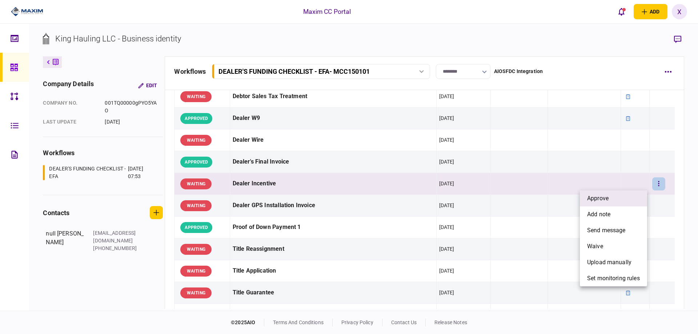
click at [622, 195] on li "approve" at bounding box center [613, 198] width 67 height 16
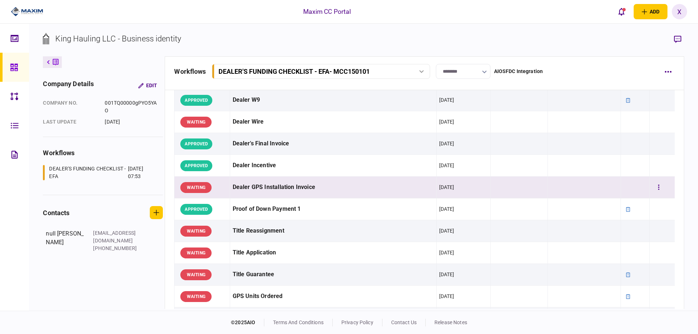
scroll to position [364, 0]
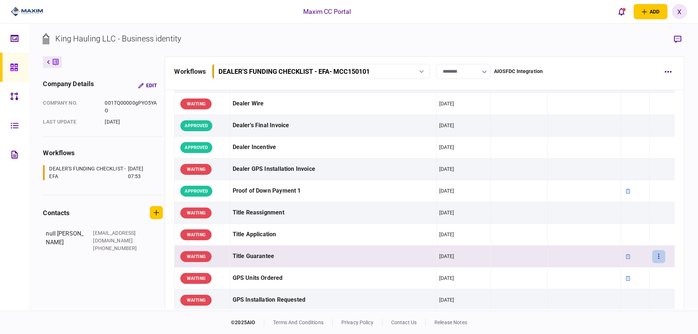
click at [655, 257] on button "button" at bounding box center [658, 256] width 13 height 13
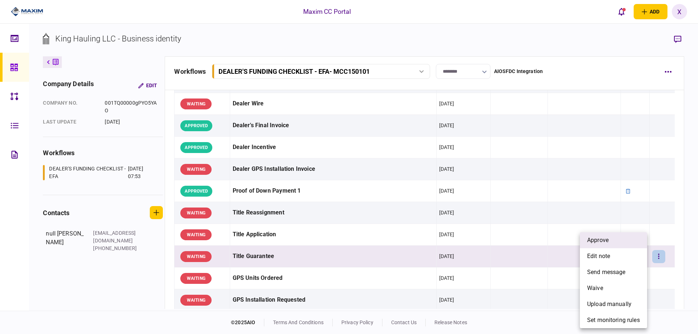
click at [624, 243] on li "approve" at bounding box center [613, 240] width 67 height 16
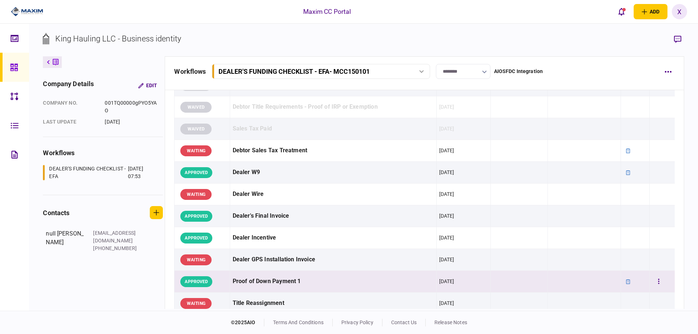
scroll to position [218, 0]
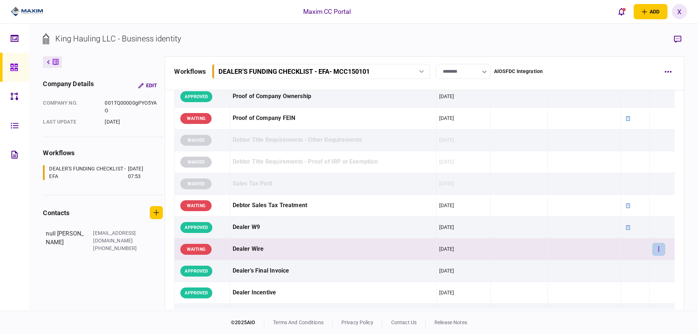
click at [658, 246] on icon "button" at bounding box center [658, 249] width 1 height 7
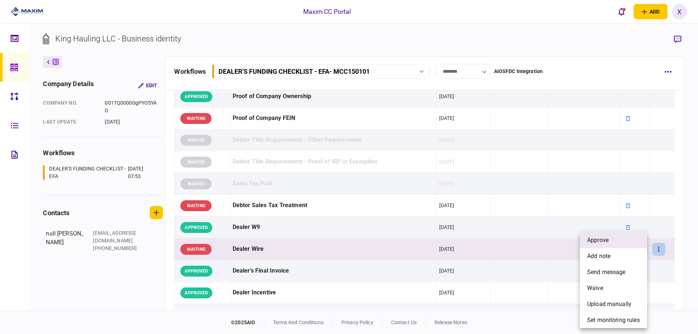
click at [634, 245] on li "approve" at bounding box center [613, 240] width 67 height 16
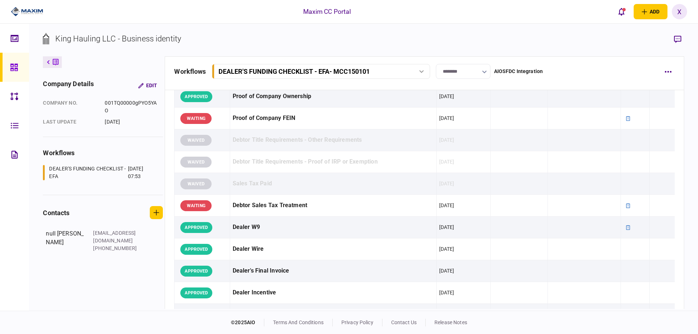
click at [18, 16] on img at bounding box center [27, 11] width 32 height 11
click at [19, 13] on img at bounding box center [27, 11] width 32 height 11
click at [20, 65] on div at bounding box center [16, 67] width 12 height 29
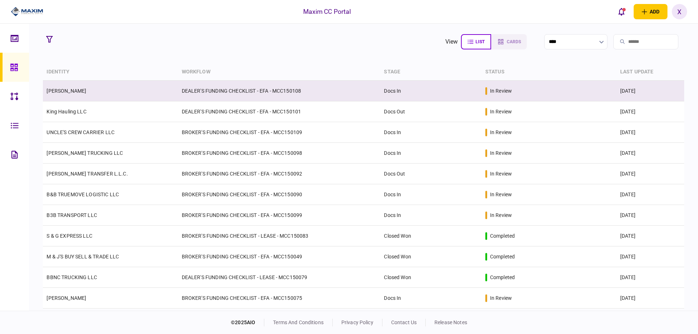
click at [76, 93] on link "[PERSON_NAME]" at bounding box center [67, 91] width 40 height 6
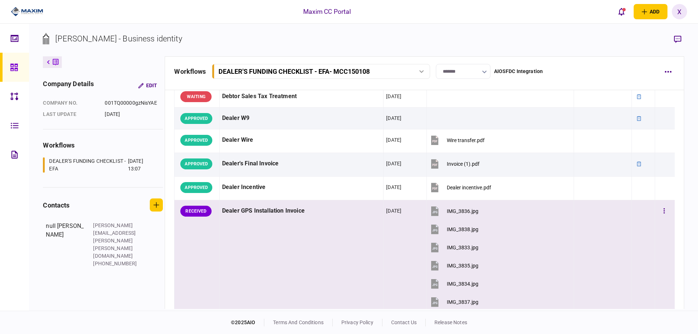
scroll to position [327, 0]
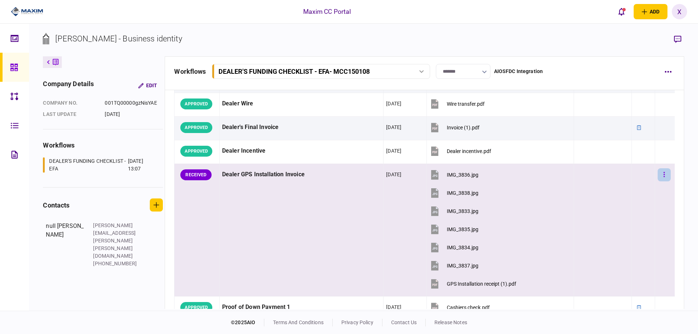
click at [663, 175] on button "button" at bounding box center [664, 174] width 13 height 13
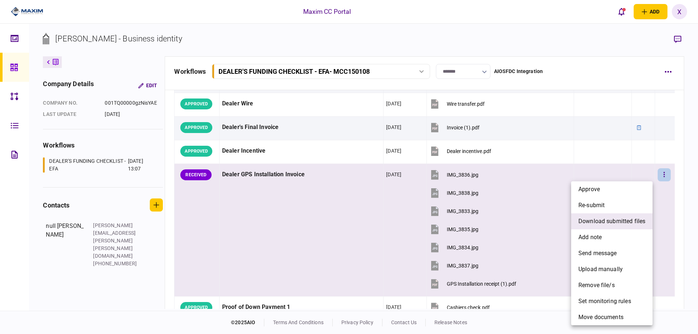
click at [635, 224] on span "download submitted files" at bounding box center [611, 221] width 67 height 9
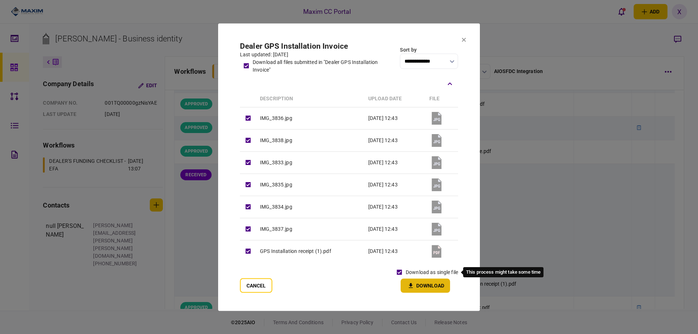
click at [412, 281] on button "Download" at bounding box center [425, 285] width 49 height 14
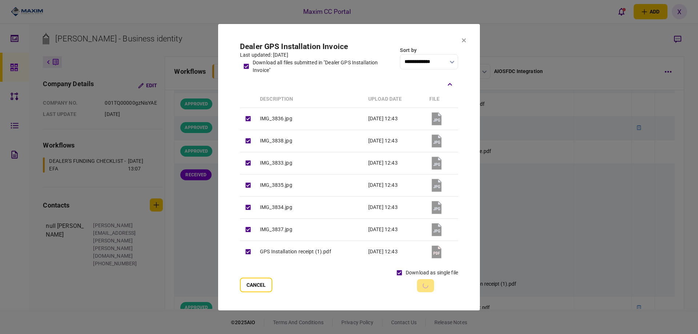
click at [462, 39] on icon at bounding box center [464, 40] width 4 height 4
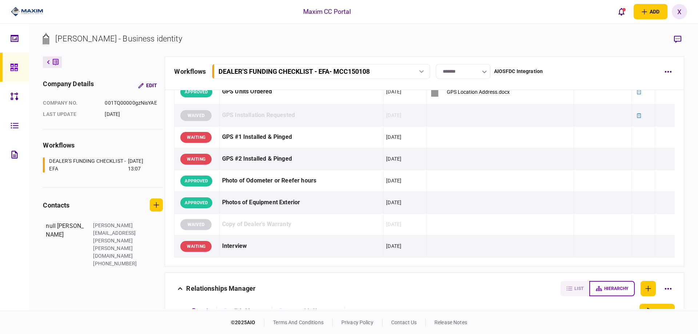
scroll to position [654, 0]
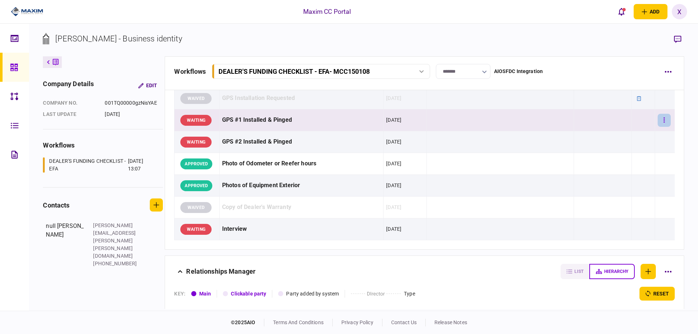
click at [658, 122] on button "button" at bounding box center [664, 120] width 13 height 13
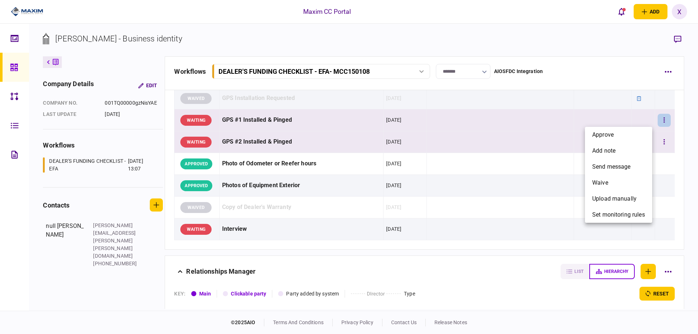
click at [626, 136] on li "approve" at bounding box center [618, 135] width 67 height 16
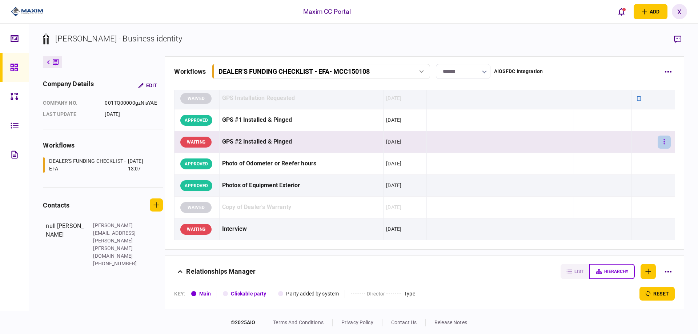
click at [660, 144] on button "button" at bounding box center [664, 142] width 13 height 13
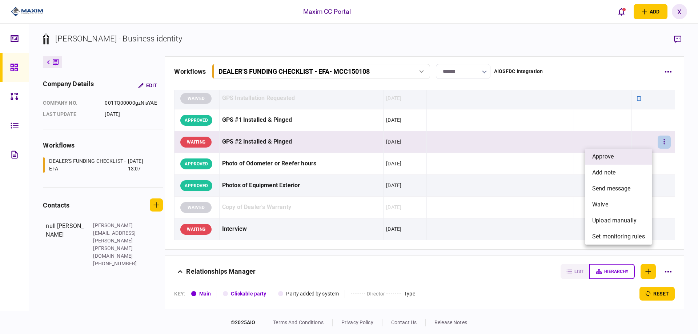
click at [639, 149] on li "approve" at bounding box center [618, 157] width 67 height 16
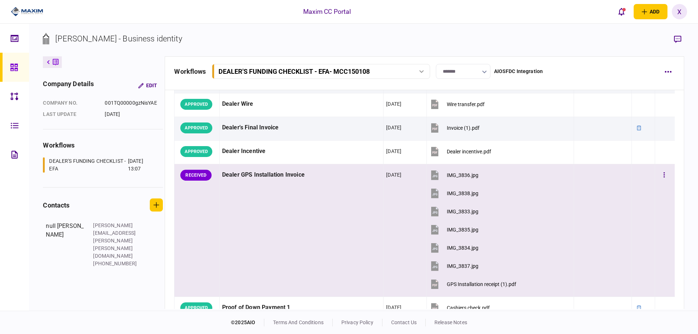
scroll to position [327, 0]
click at [661, 176] on button "button" at bounding box center [664, 174] width 13 height 13
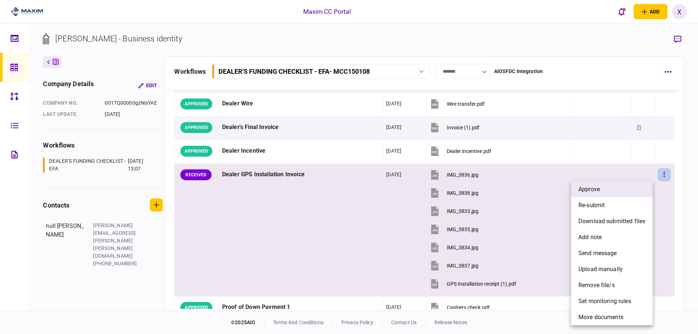
click at [641, 189] on li "approve" at bounding box center [611, 189] width 81 height 16
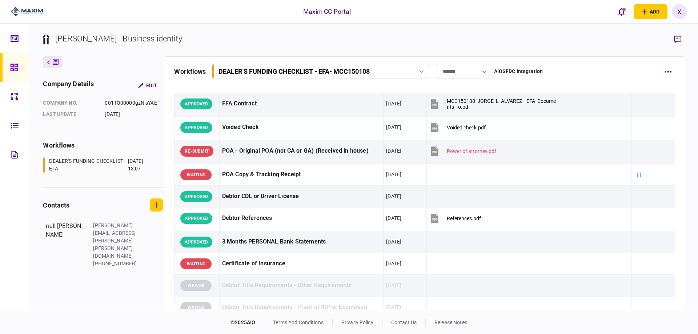
scroll to position [0, 0]
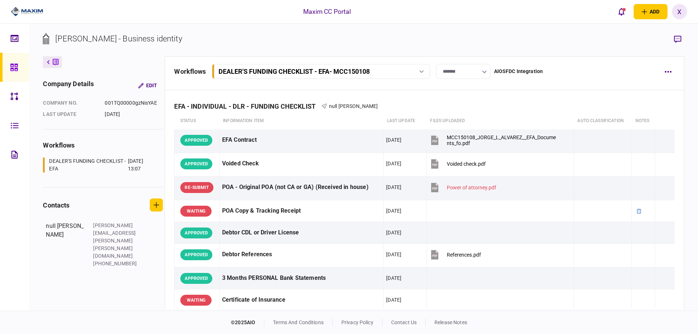
click at [8, 65] on link at bounding box center [14, 67] width 29 height 29
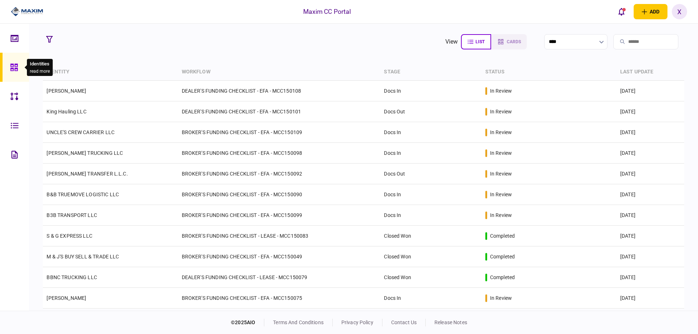
click at [13, 63] on div at bounding box center [16, 67] width 12 height 29
click at [13, 68] on icon at bounding box center [13, 67] width 7 height 7
click at [28, 8] on img at bounding box center [27, 11] width 32 height 11
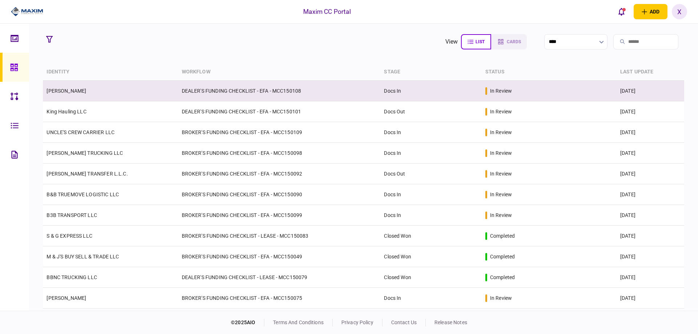
click at [61, 90] on link "[PERSON_NAME]" at bounding box center [67, 91] width 40 height 6
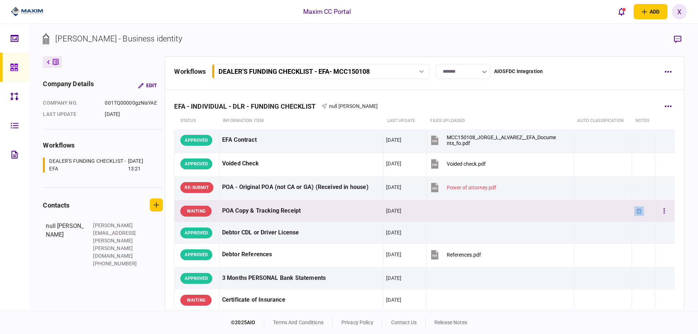
click at [637, 213] on icon at bounding box center [639, 211] width 4 height 5
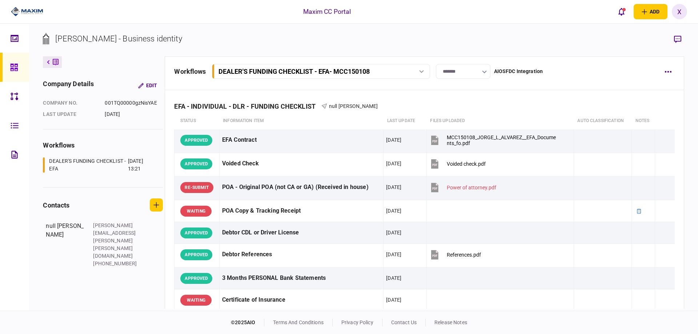
click at [9, 64] on link at bounding box center [14, 67] width 29 height 29
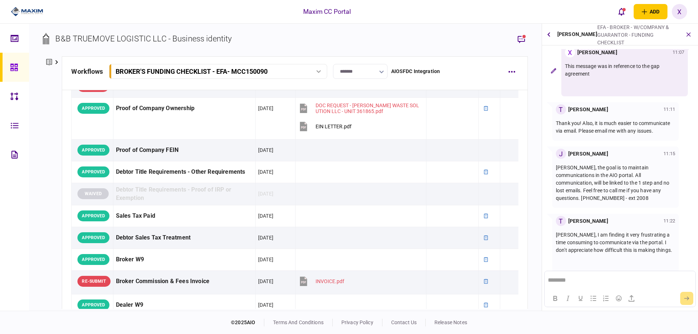
scroll to position [364, 0]
